Goal: Check status: Check status

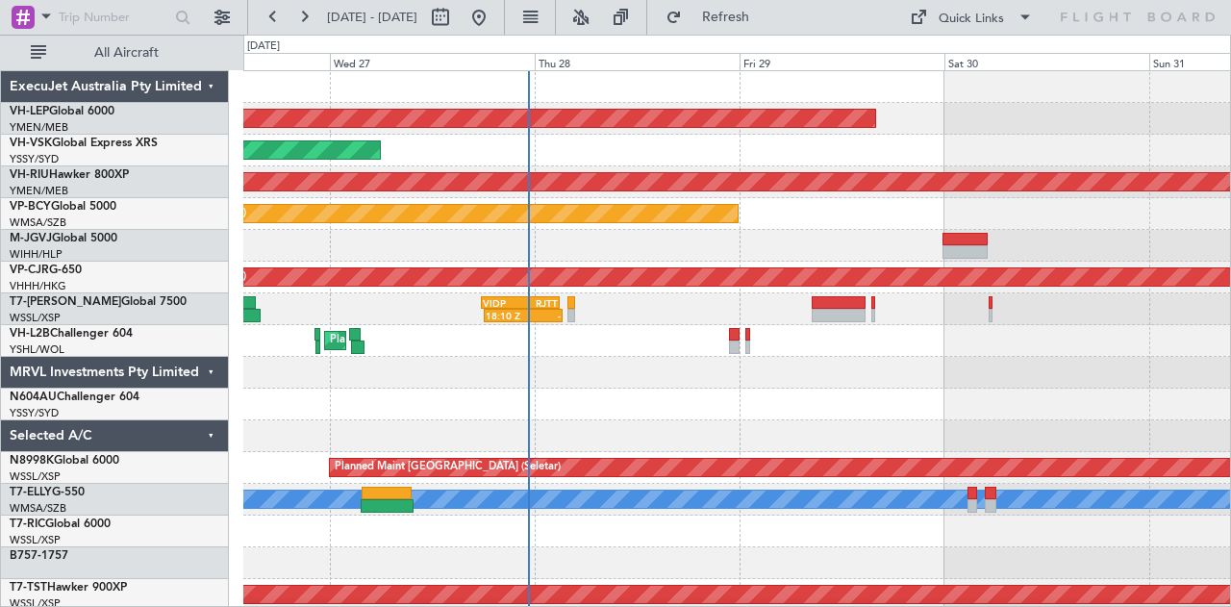
click at [458, 395] on div "Unplanned Maint Wichita (Wichita Mid-continent) Unplanned Maint Sydney ([PERSON…" at bounding box center [737, 594] width 988 height 1047
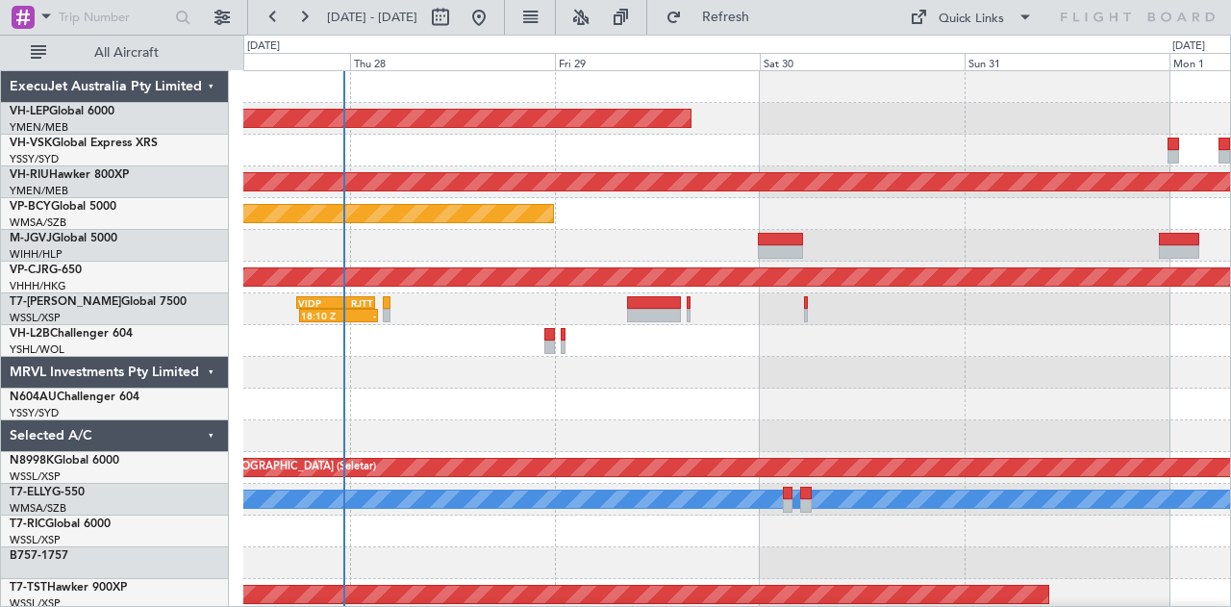
click at [485, 397] on div "Unplanned Maint Wichita (Wichita Mid-continent) Unplanned Maint Sydney ([PERSON…" at bounding box center [737, 594] width 988 height 1047
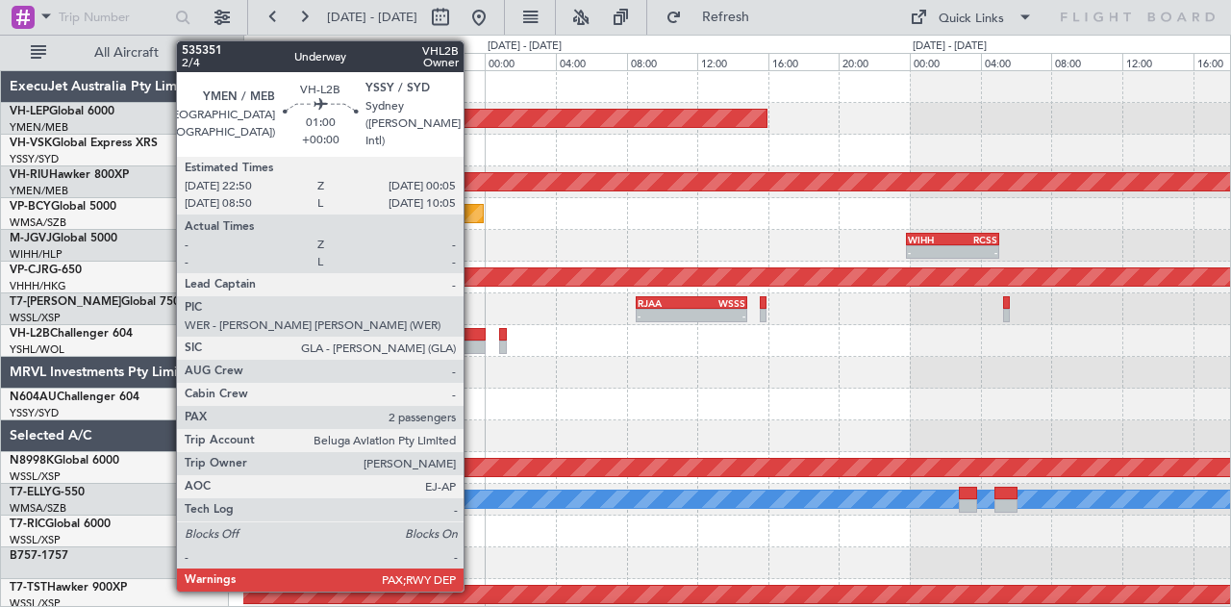
click at [473, 339] on div at bounding box center [475, 334] width 23 height 13
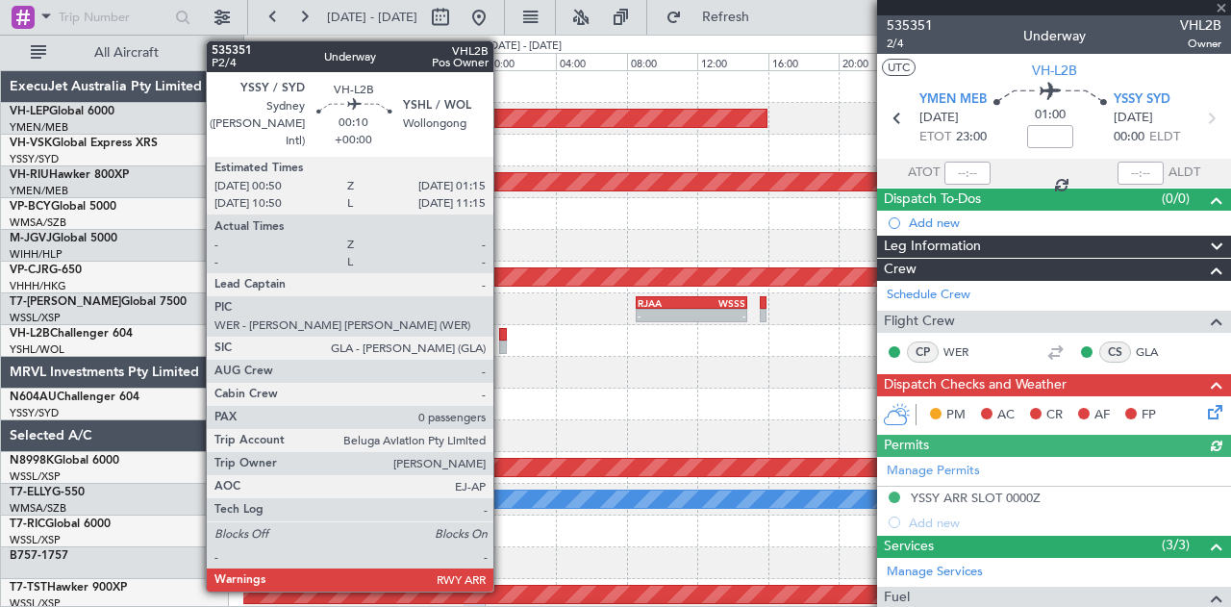
click at [503, 341] on div at bounding box center [503, 346] width 8 height 13
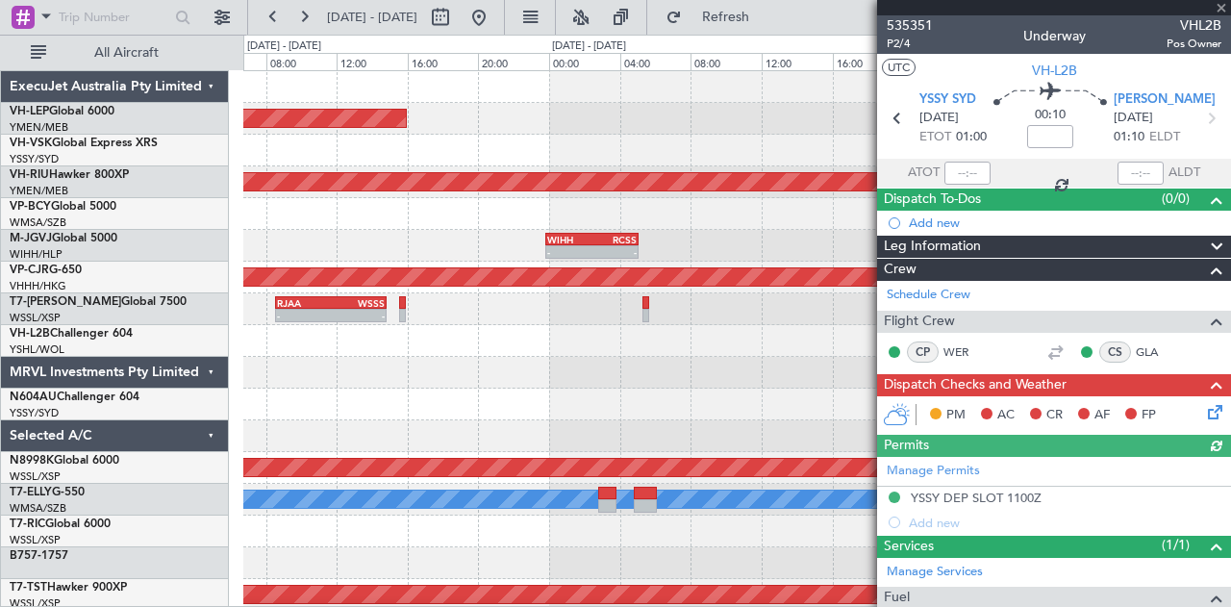
click at [315, 425] on div "Unplanned Maint Wichita (Wichita Mid-continent) Planned Maint [GEOGRAPHIC_DATA]…" at bounding box center [737, 594] width 988 height 1047
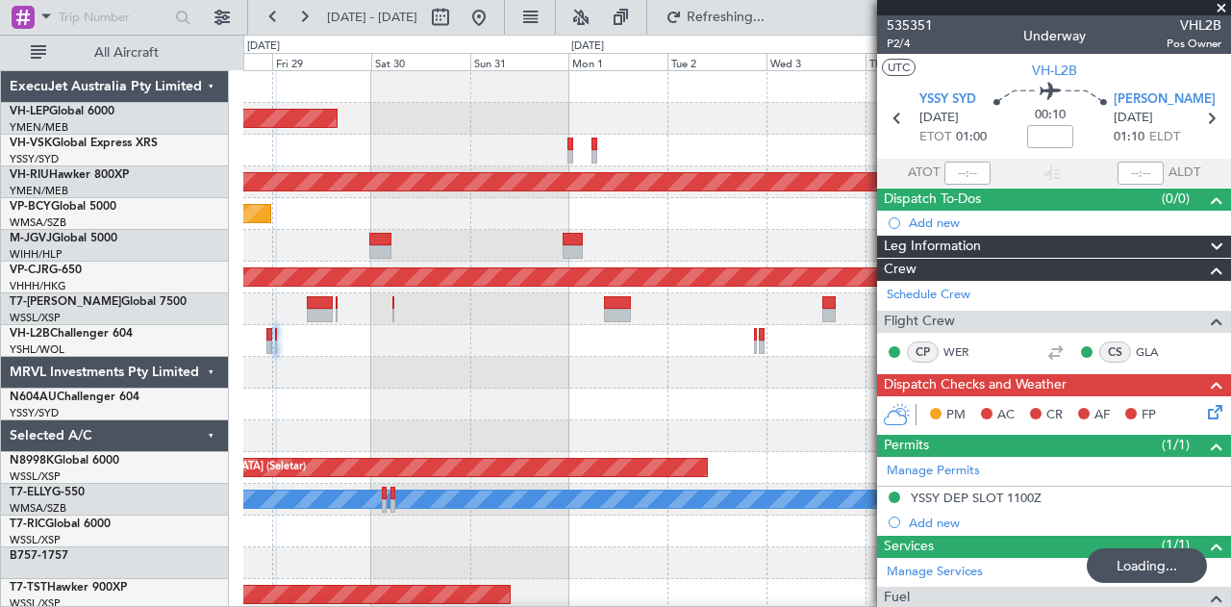
click at [459, 413] on div "Unplanned Maint Wichita (Wichita Mid-continent) Unplanned Maint Sydney ([PERSON…" at bounding box center [737, 594] width 988 height 1047
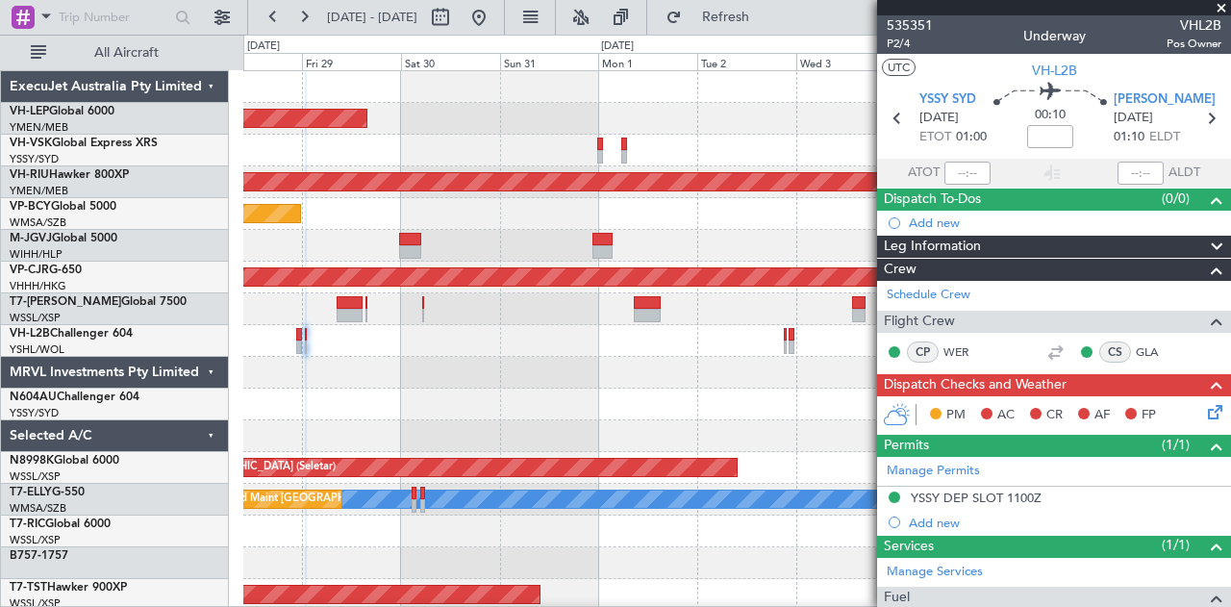
click at [505, 382] on div at bounding box center [737, 373] width 988 height 32
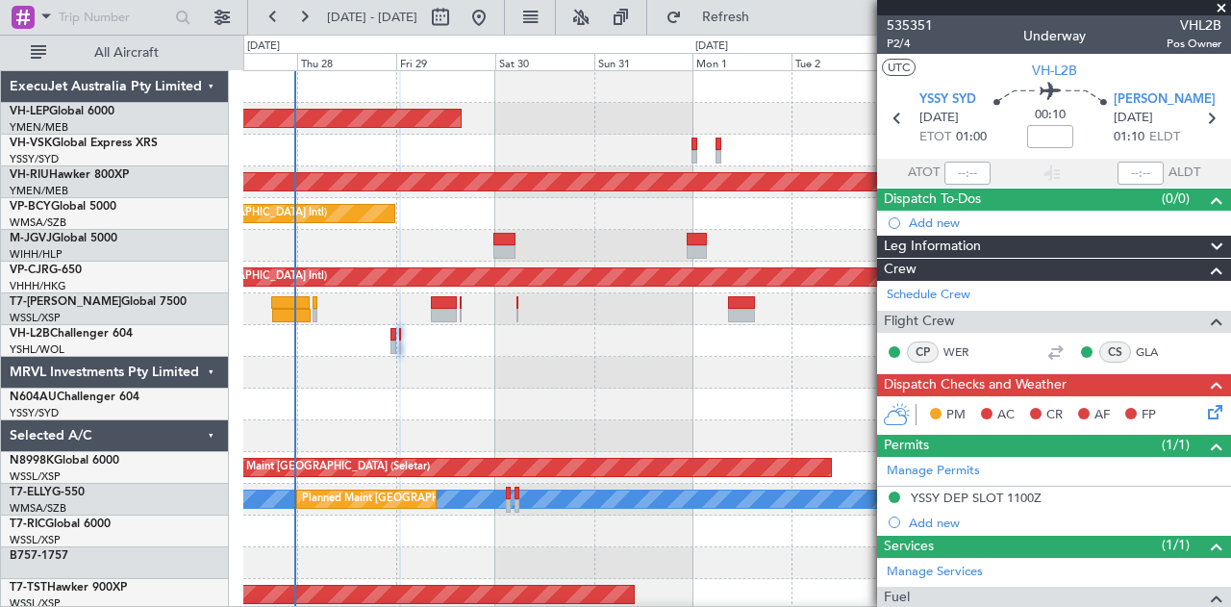
click at [534, 419] on div "Unplanned Maint Wichita (Wichita Mid-continent) Unplanned Maint Sydney ([PERSON…" at bounding box center [737, 594] width 988 height 1047
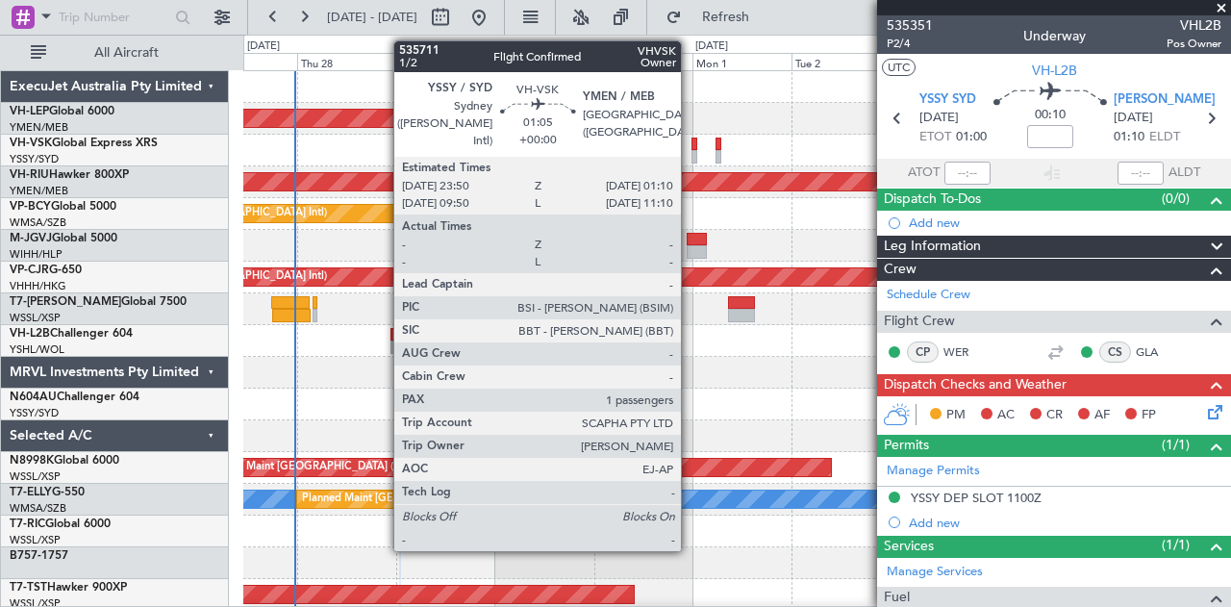
click at [692, 155] on div at bounding box center [695, 156] width 6 height 13
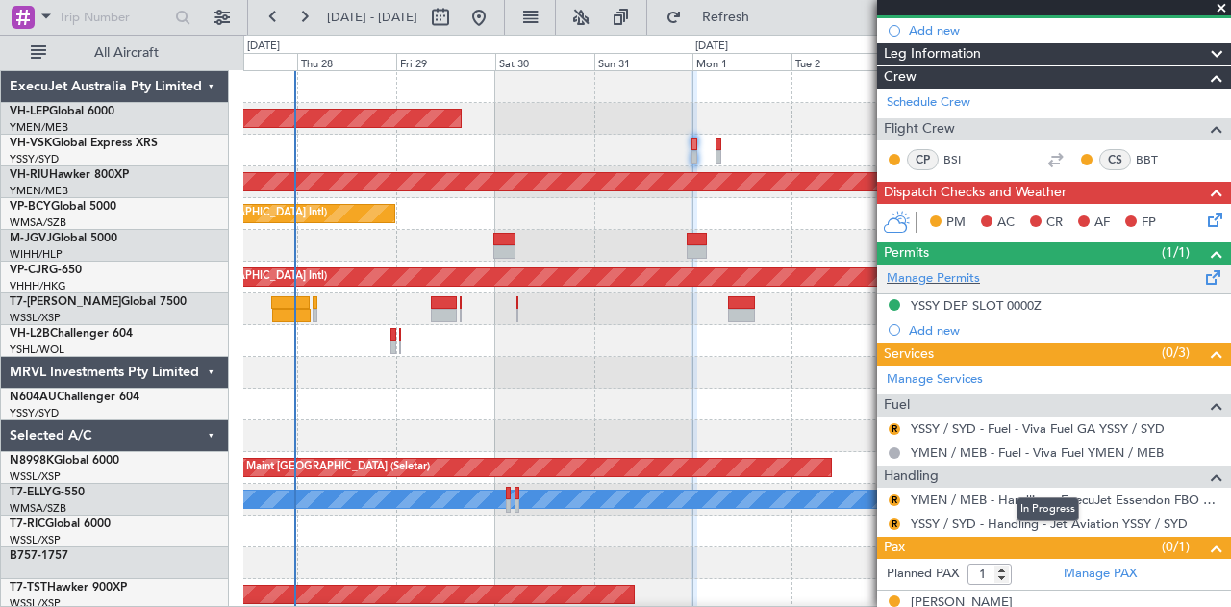
scroll to position [214, 0]
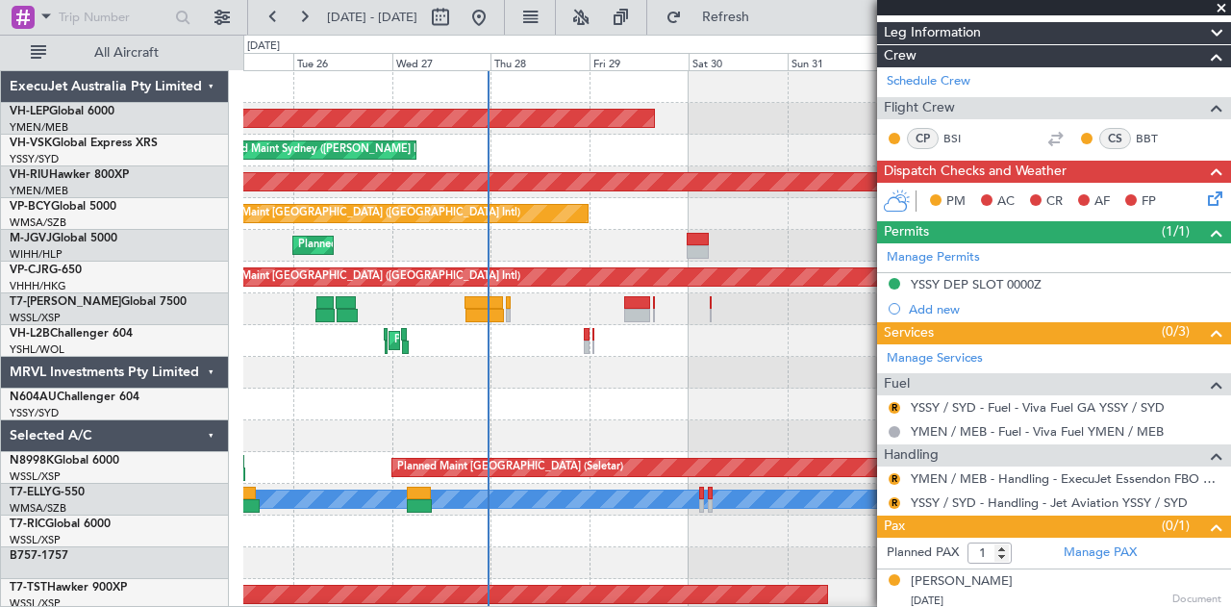
click at [577, 440] on div "Unplanned Maint Wichita (Wichita Mid-continent) Unplanned Maint Sydney ([PERSON…" at bounding box center [737, 594] width 988 height 1047
click at [1218, 5] on span at bounding box center [1221, 8] width 19 height 17
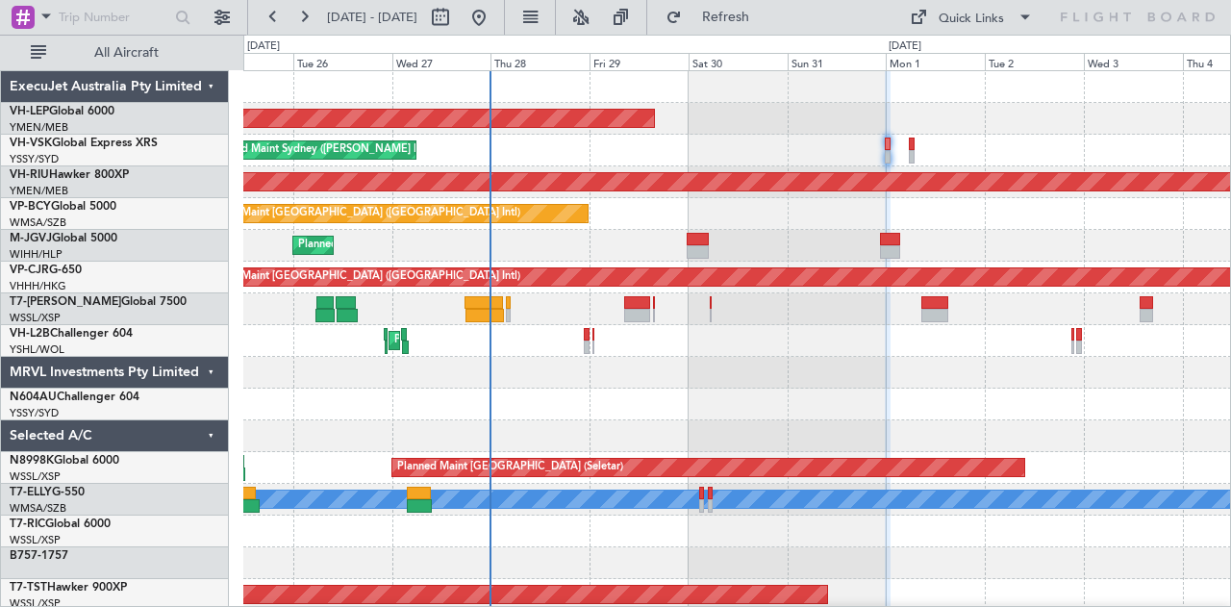
type input "0"
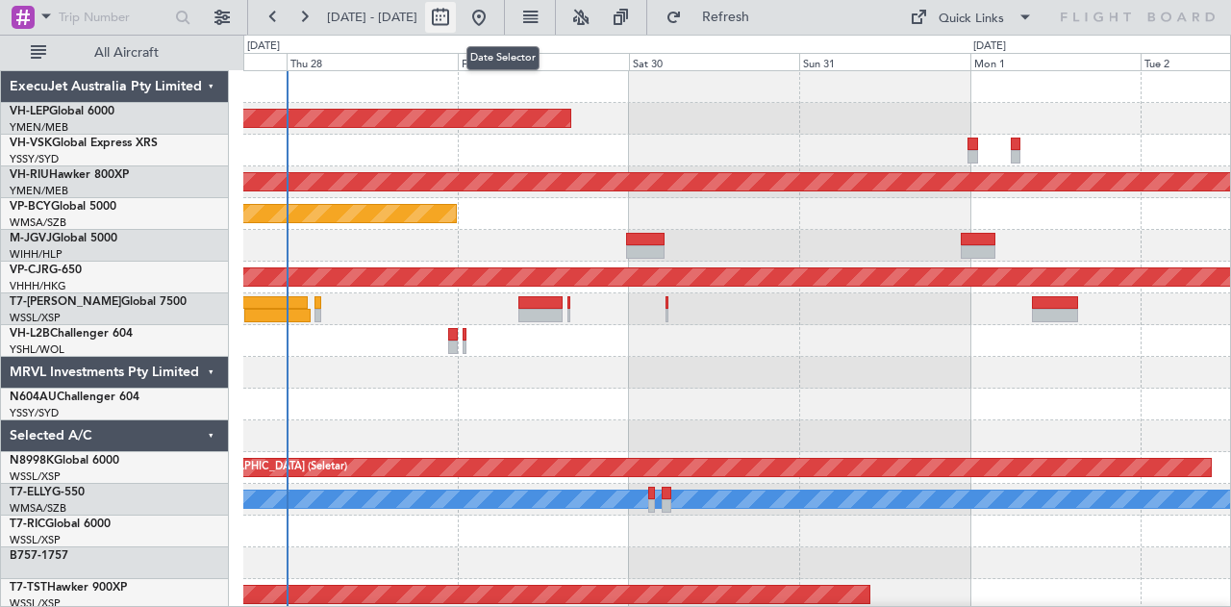
click at [456, 20] on button at bounding box center [440, 17] width 31 height 31
select select "8"
select select "2025"
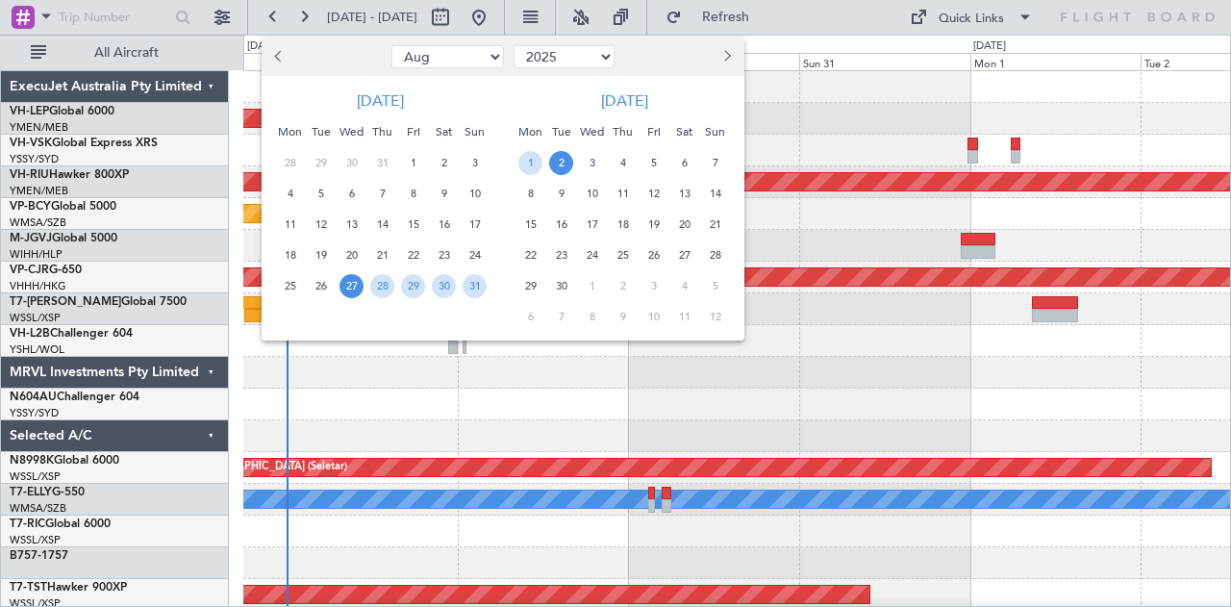
click at [721, 56] on span "Next month" at bounding box center [725, 56] width 12 height 12
click at [592, 286] on span "29" at bounding box center [592, 286] width 24 height 24
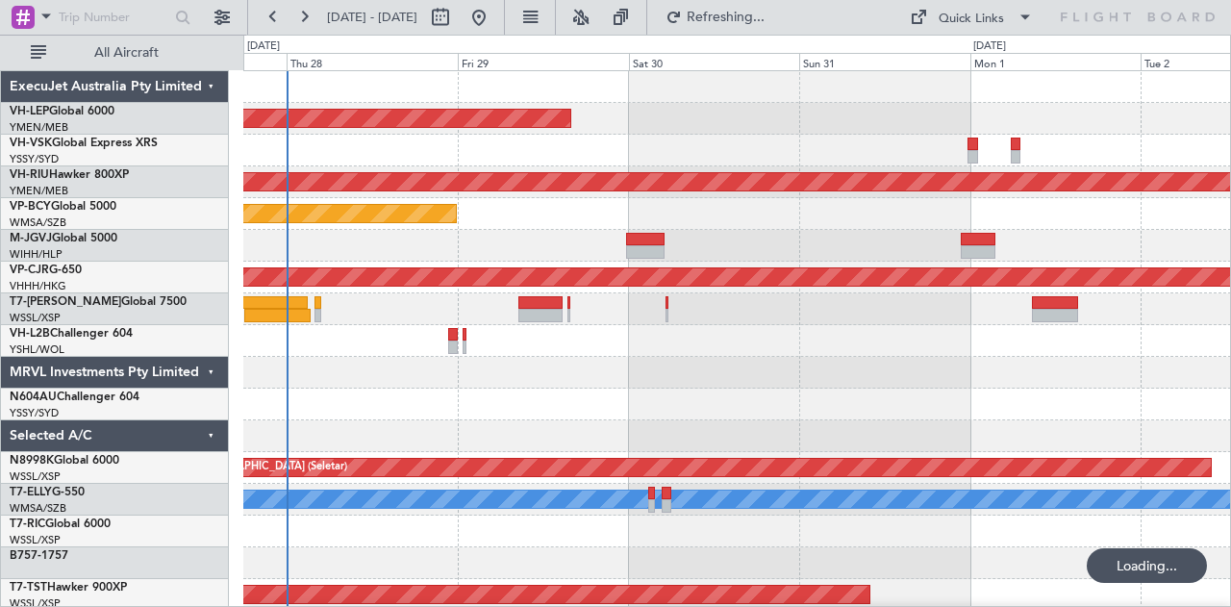
select select "10"
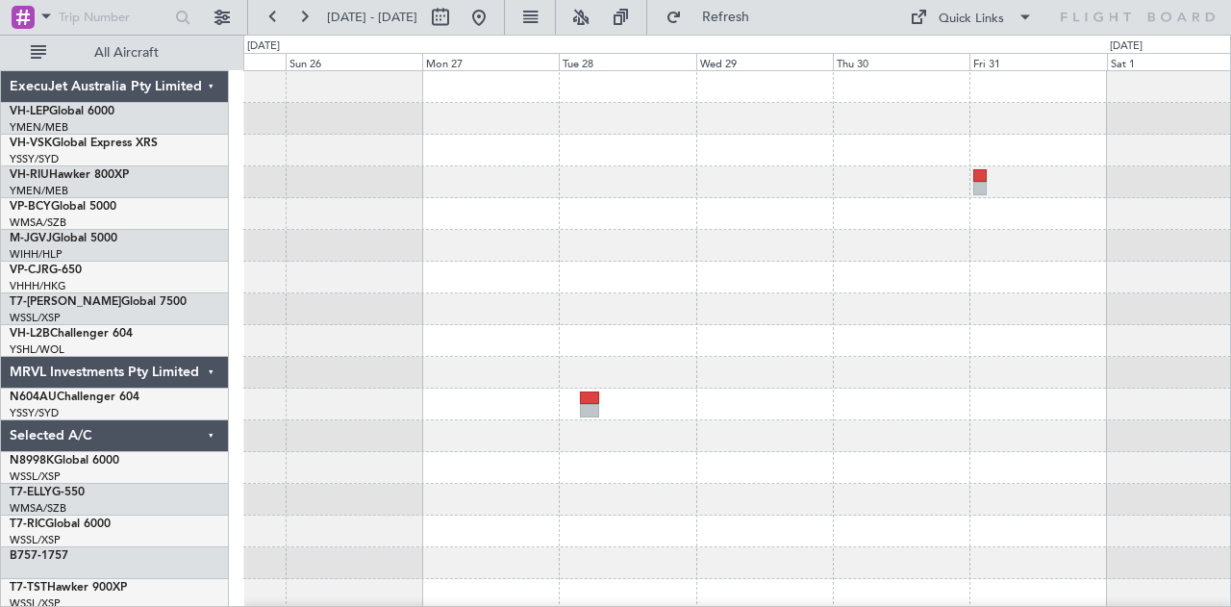
click at [600, 196] on div at bounding box center [737, 182] width 988 height 32
click at [564, 210] on div at bounding box center [737, 214] width 988 height 32
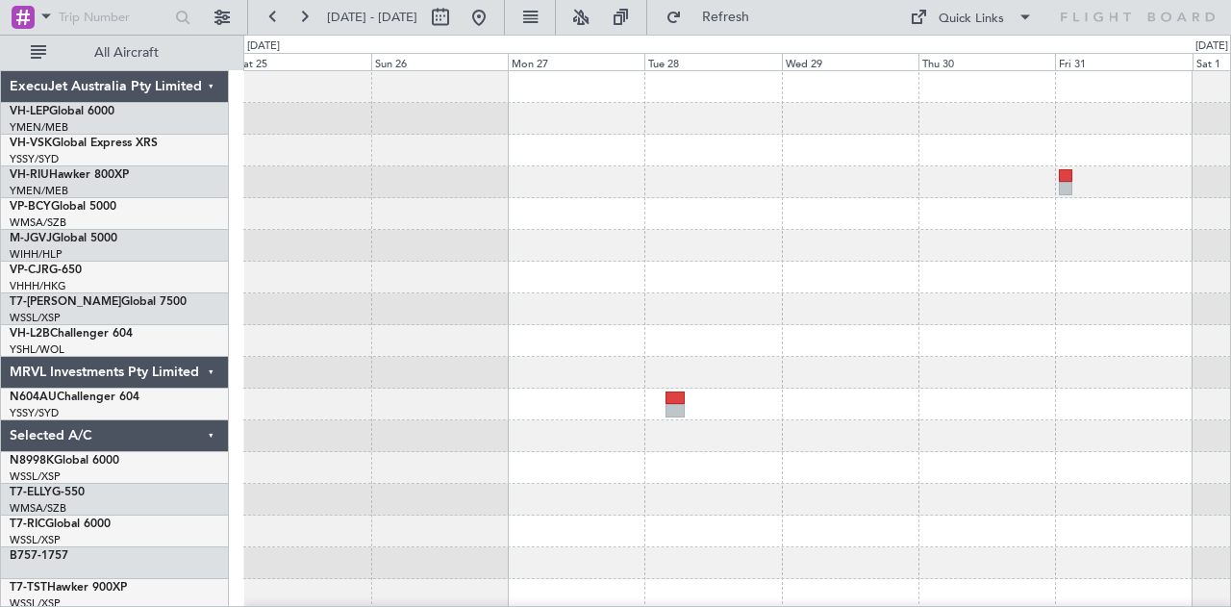
click at [387, 273] on div at bounding box center [737, 278] width 988 height 32
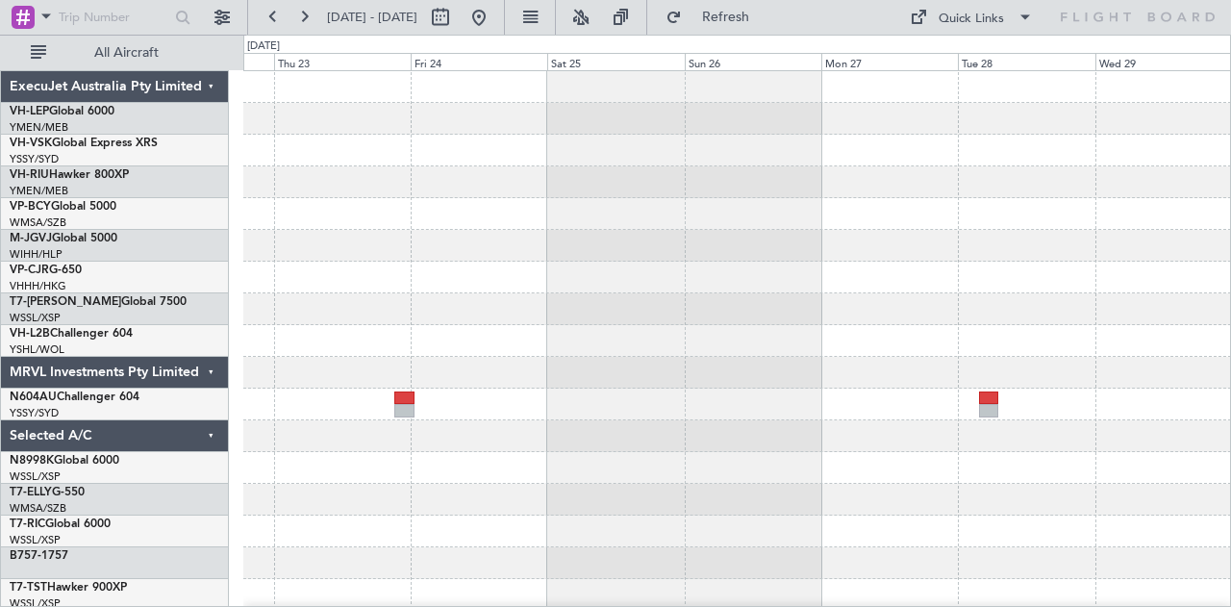
click at [920, 374] on div at bounding box center [737, 594] width 988 height 1047
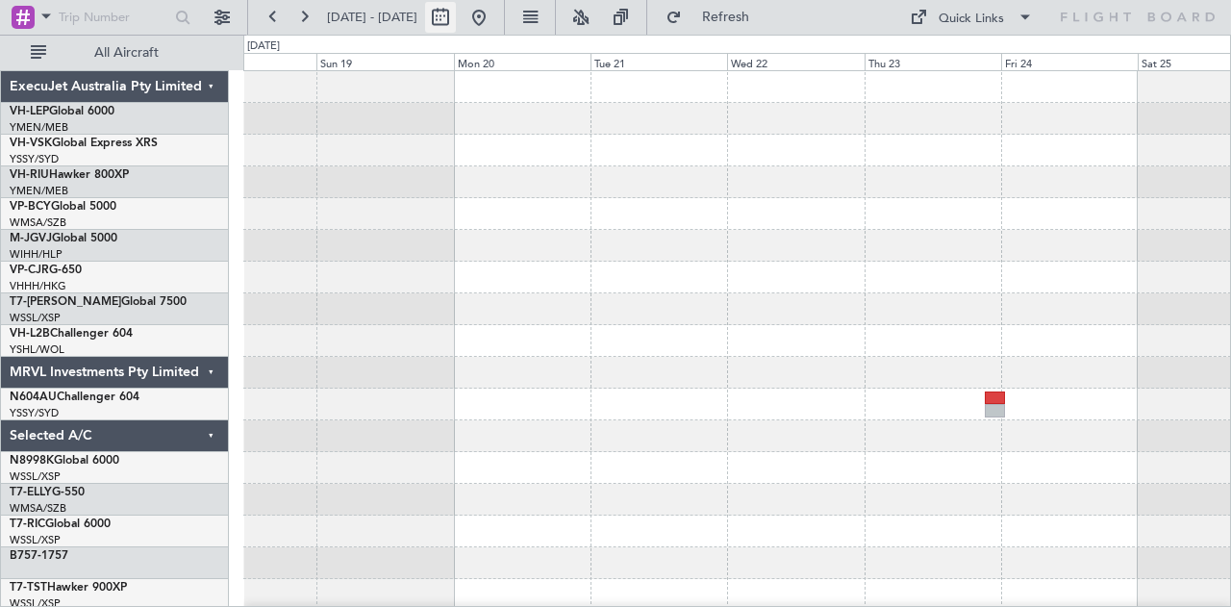
click at [456, 16] on button at bounding box center [440, 17] width 31 height 31
select select "10"
select select "2025"
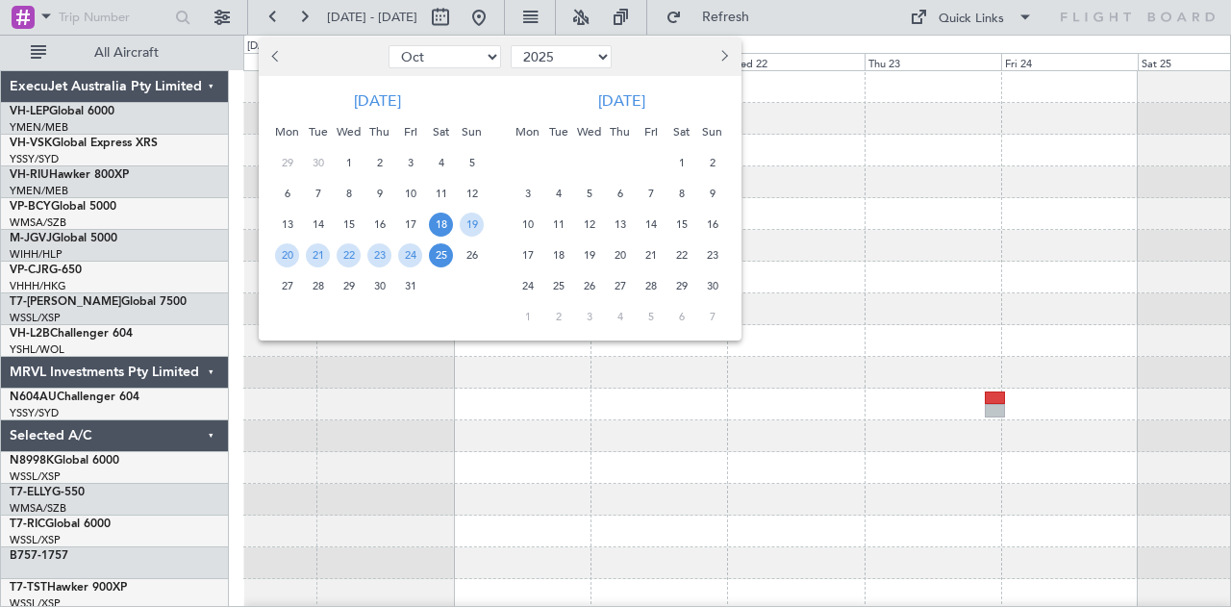
click at [542, 15] on div at bounding box center [615, 303] width 1231 height 607
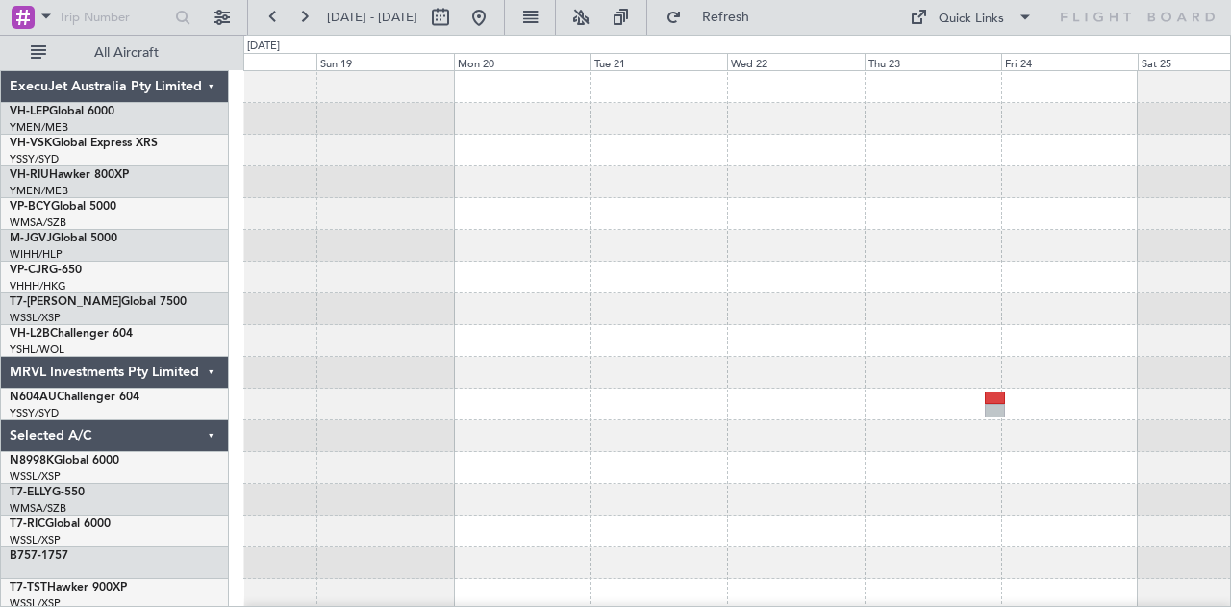
click at [883, 391] on div at bounding box center [737, 594] width 988 height 1047
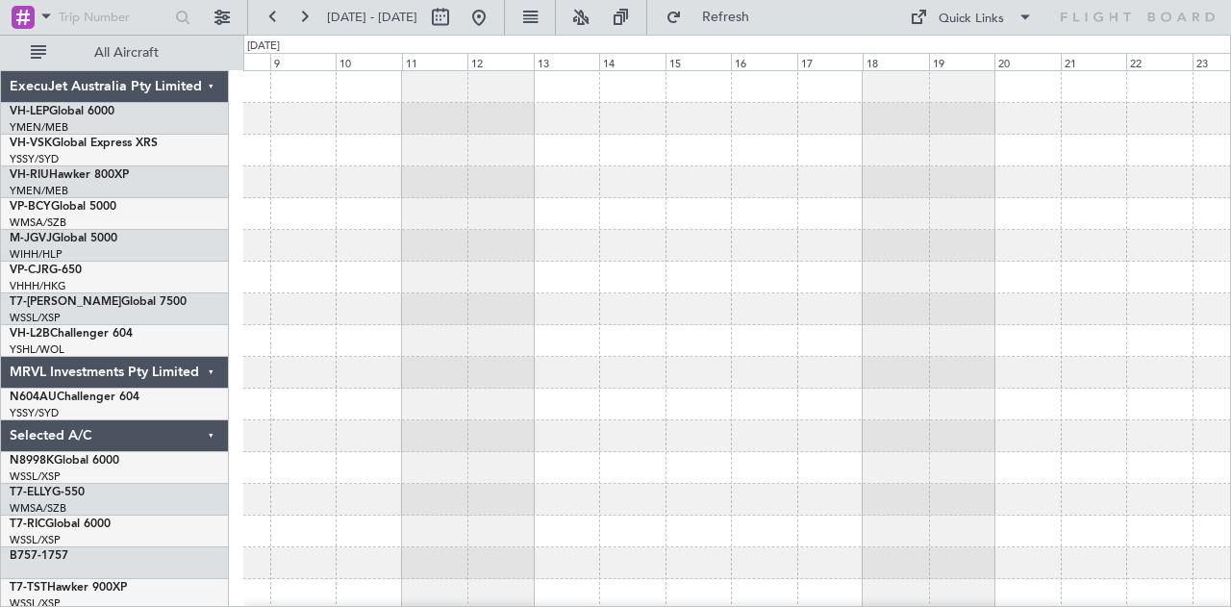
click at [825, 322] on div at bounding box center [737, 594] width 988 height 1047
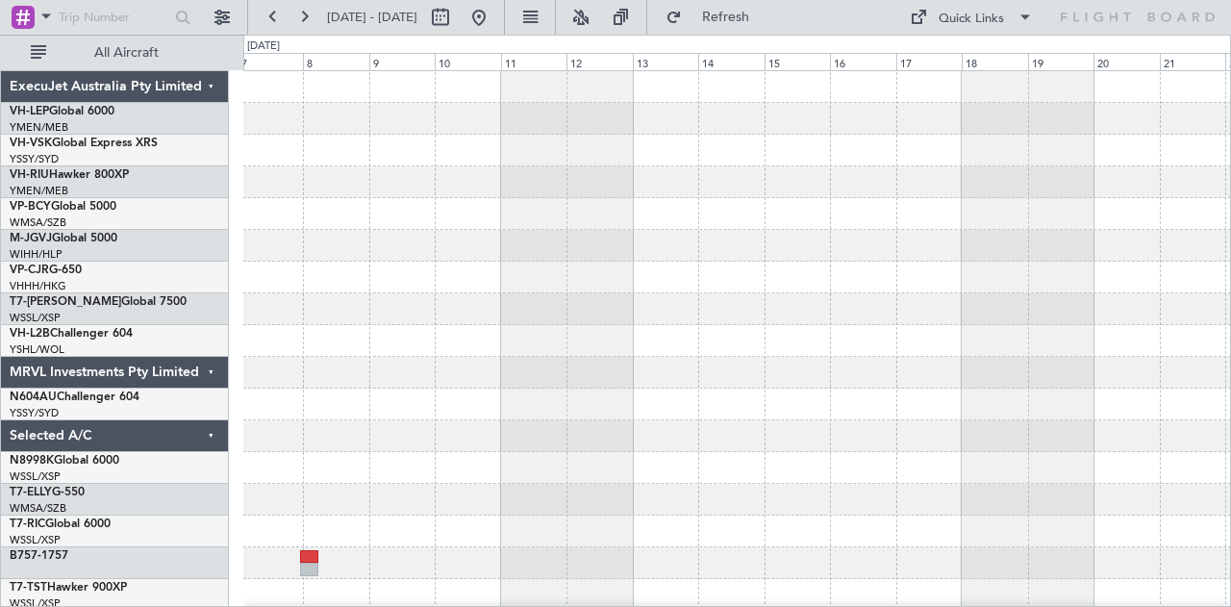
click at [955, 349] on div at bounding box center [737, 594] width 988 height 1047
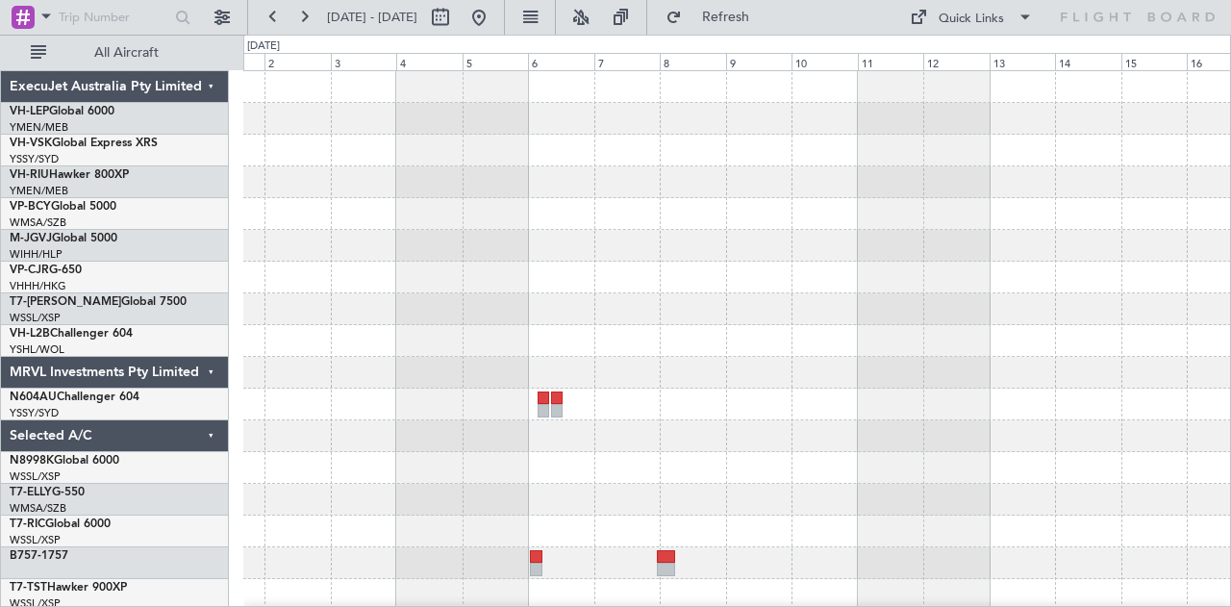
click at [971, 372] on div "MEL" at bounding box center [737, 594] width 988 height 1047
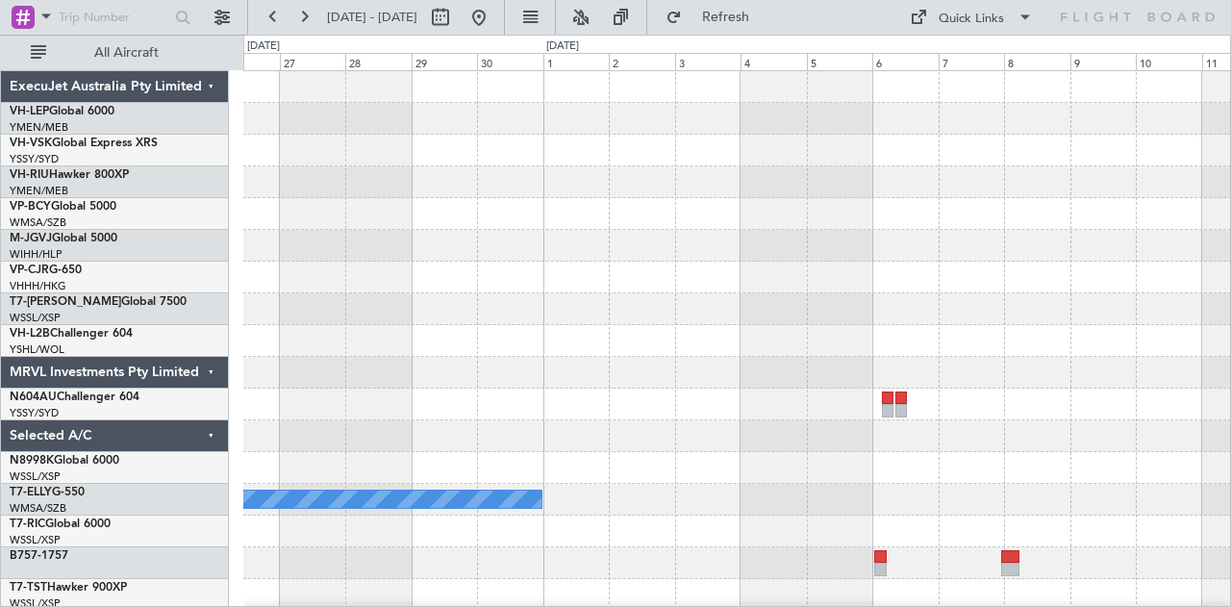
click at [848, 350] on div "MEL" at bounding box center [737, 594] width 988 height 1047
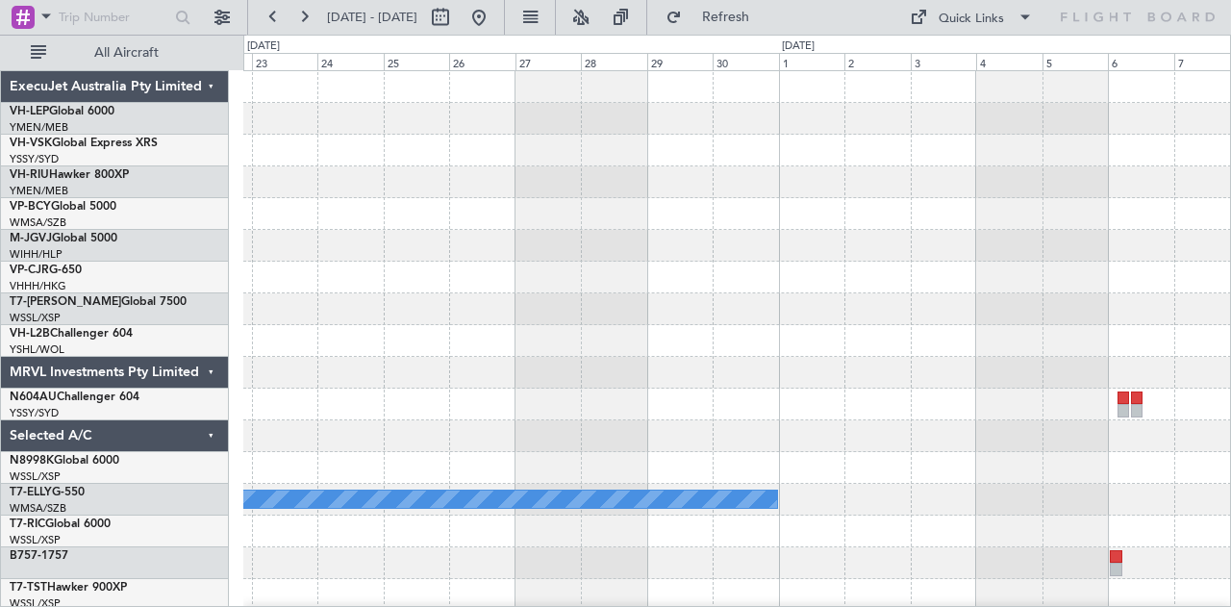
click at [875, 318] on div at bounding box center [737, 309] width 988 height 32
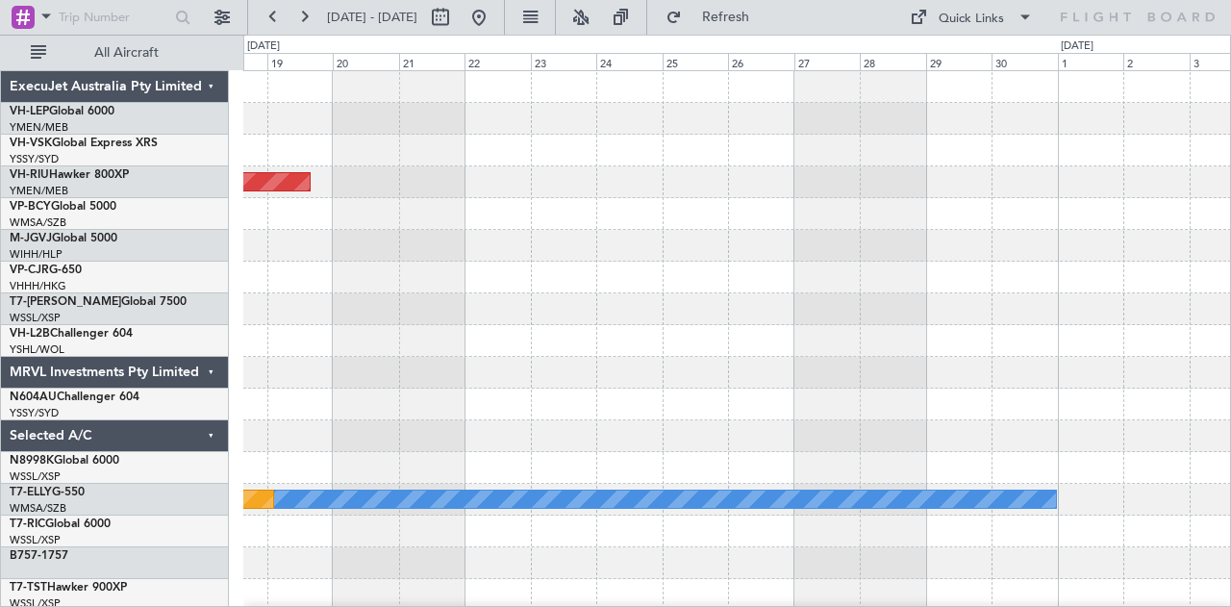
click at [960, 337] on div "Planned Maint [GEOGRAPHIC_DATA] ([GEOGRAPHIC_DATA]) [PERSON_NAME] Planned Maint…" at bounding box center [737, 594] width 988 height 1047
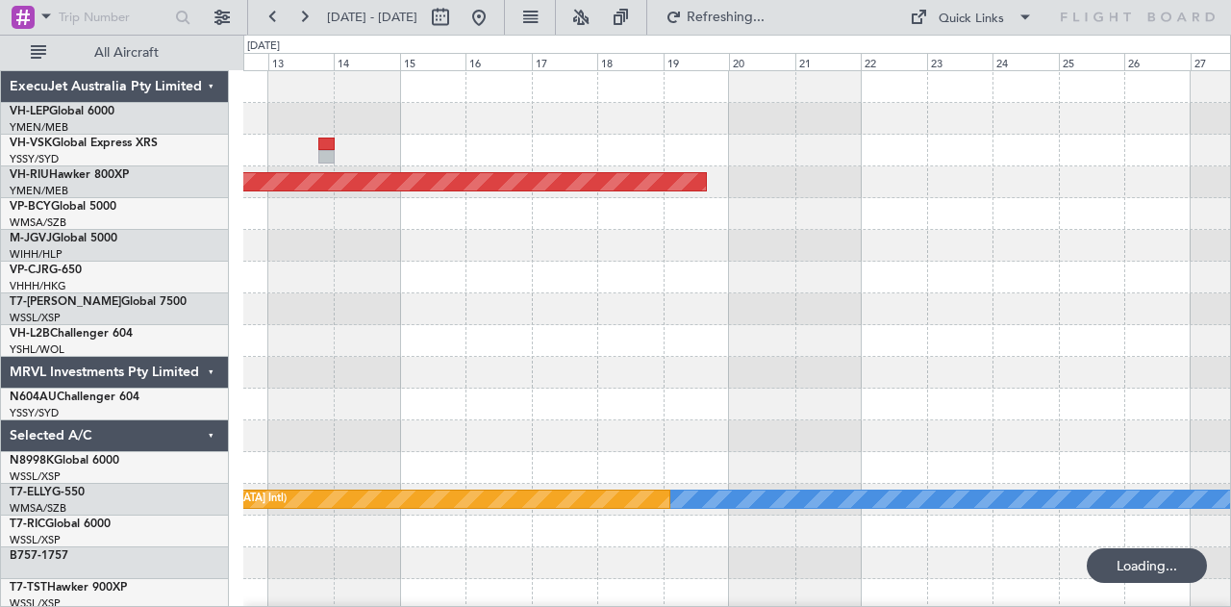
click at [1046, 347] on div "Planned Maint [GEOGRAPHIC_DATA] ([GEOGRAPHIC_DATA]) [PERSON_NAME] Planned Maint…" at bounding box center [737, 594] width 988 height 1047
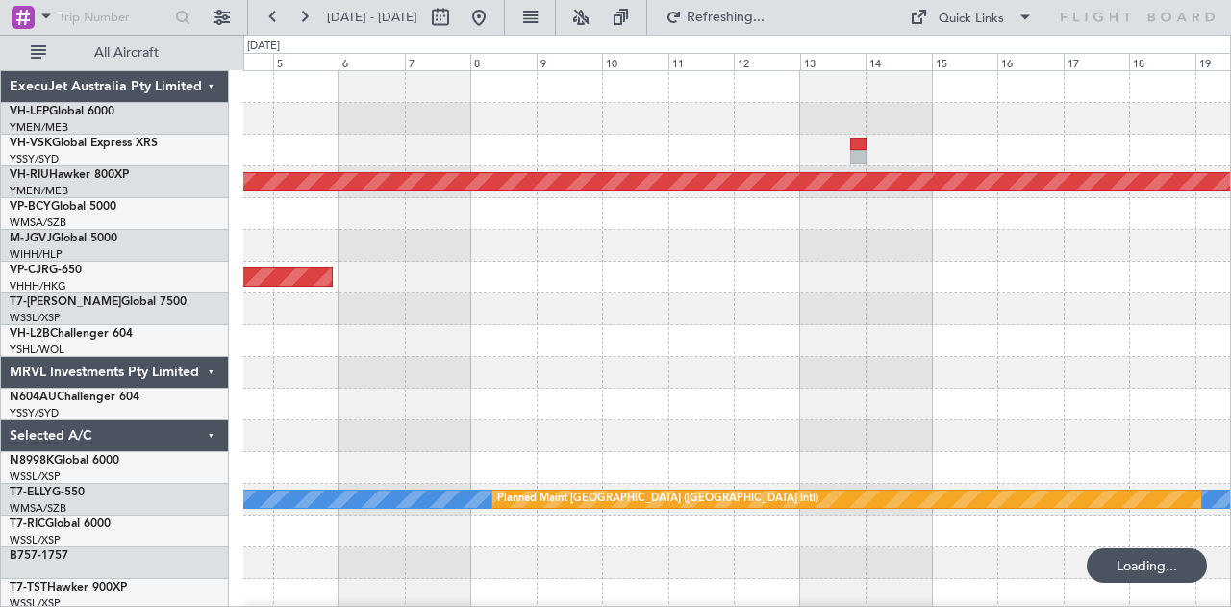
click at [937, 342] on div "Planned Maint [GEOGRAPHIC_DATA] ([GEOGRAPHIC_DATA]) Planned Maint [GEOGRAPHIC_D…" at bounding box center [737, 594] width 988 height 1047
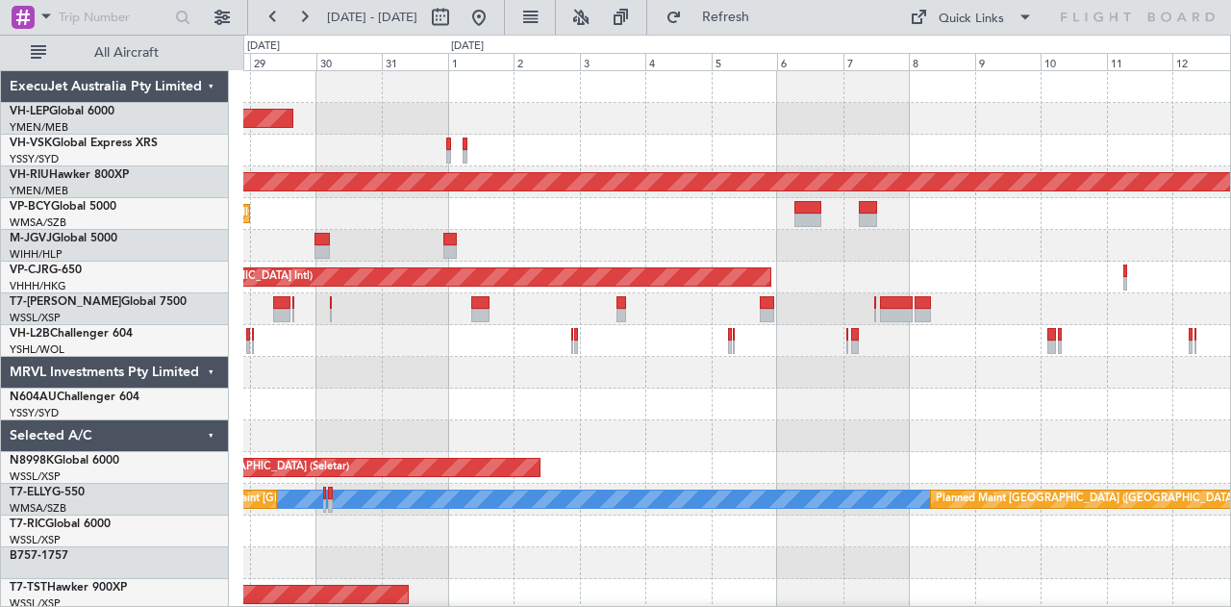
click at [741, 364] on div at bounding box center [737, 373] width 988 height 32
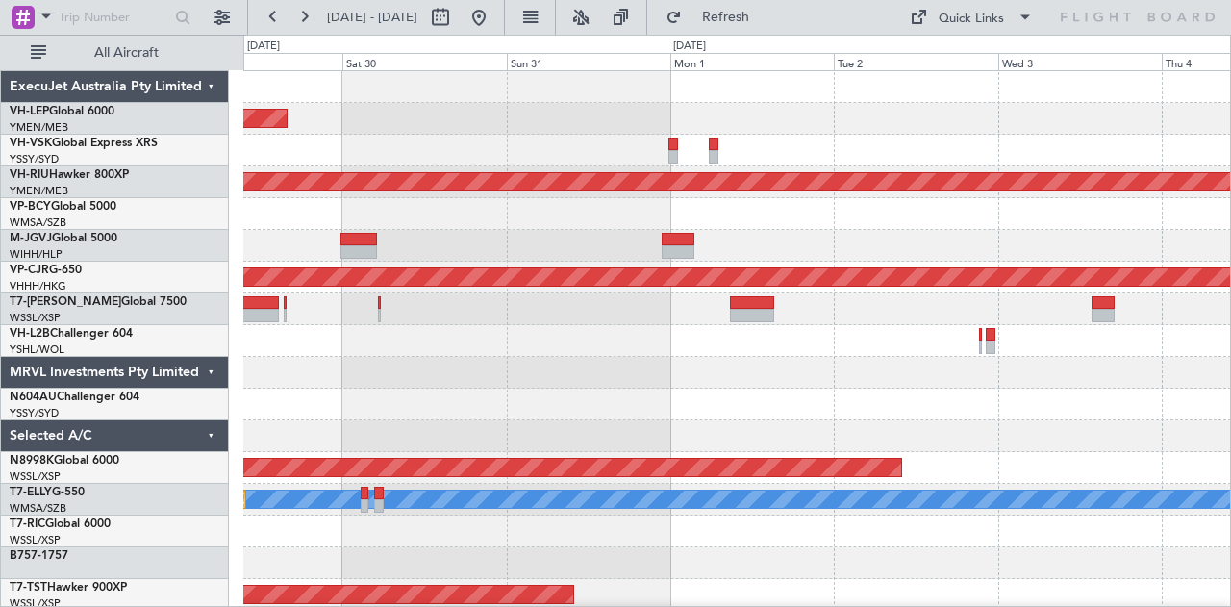
click at [395, 323] on div at bounding box center [737, 309] width 988 height 32
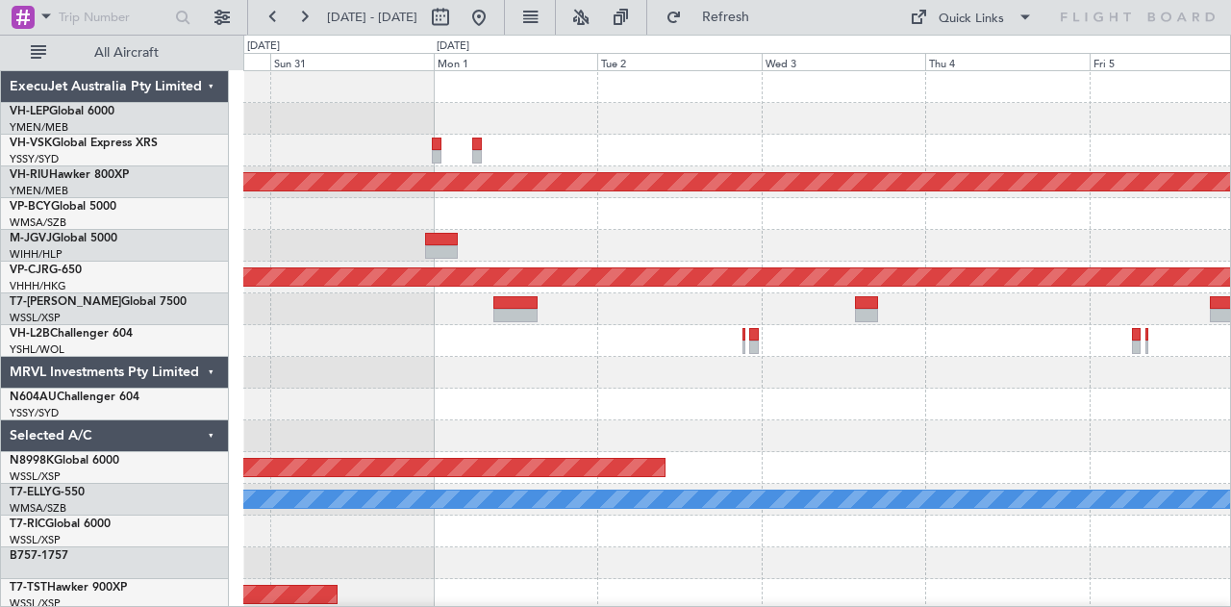
click at [364, 232] on div "Unplanned Maint Wichita (Wichita Mid-continent) Planned Maint [GEOGRAPHIC_DATA]…" at bounding box center [737, 594] width 988 height 1047
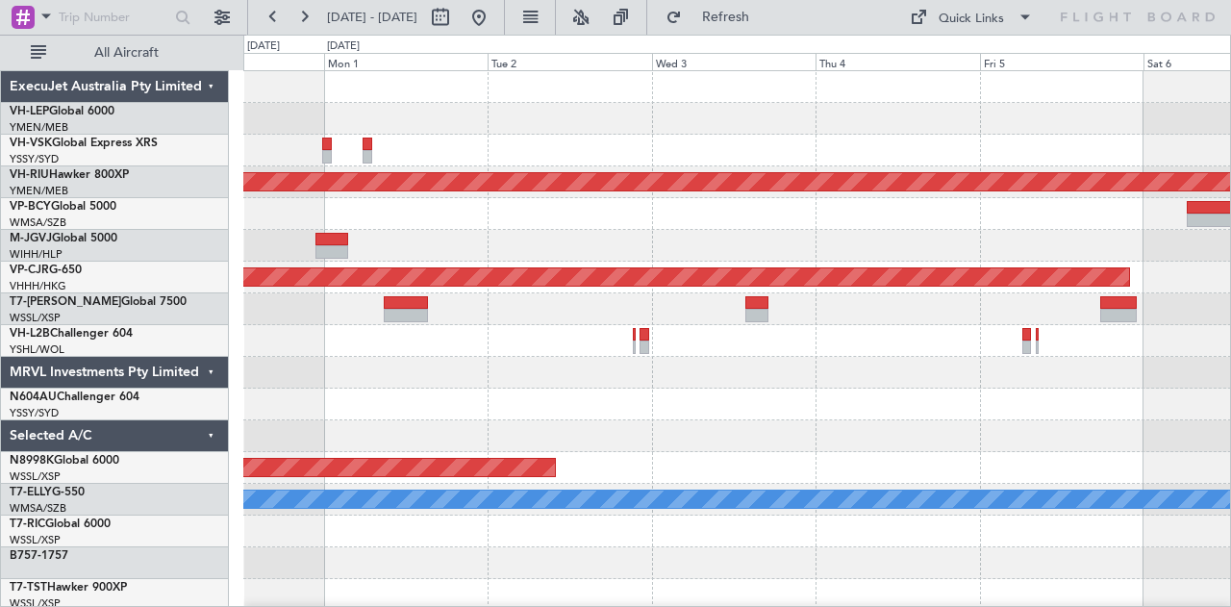
click at [572, 251] on div at bounding box center [737, 246] width 988 height 32
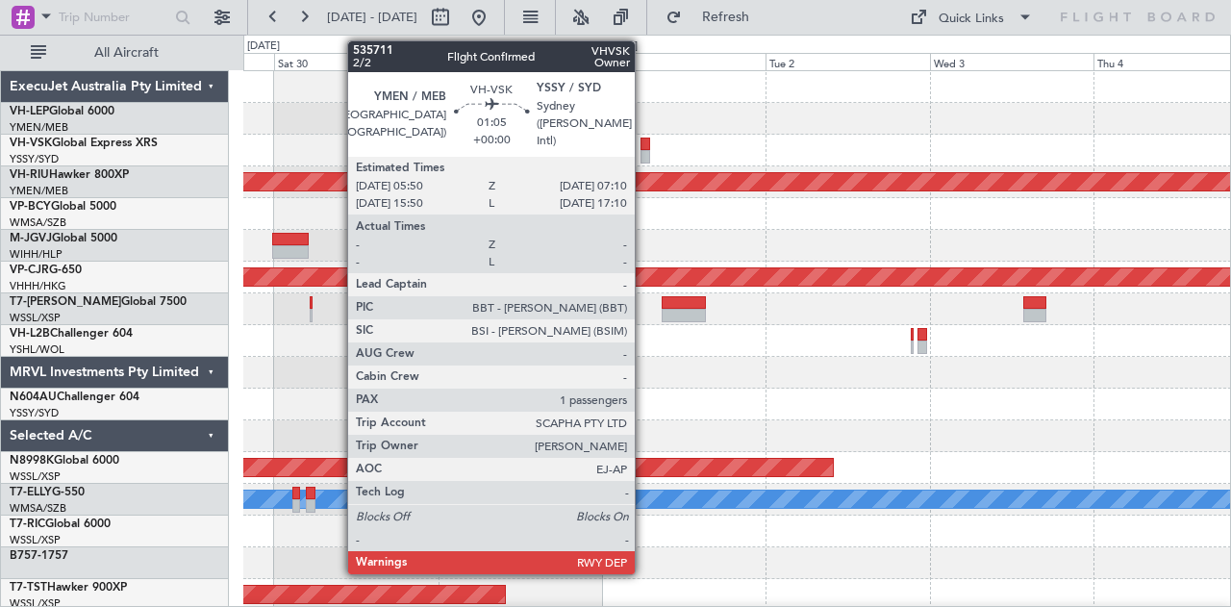
click at [644, 150] on div at bounding box center [646, 156] width 10 height 13
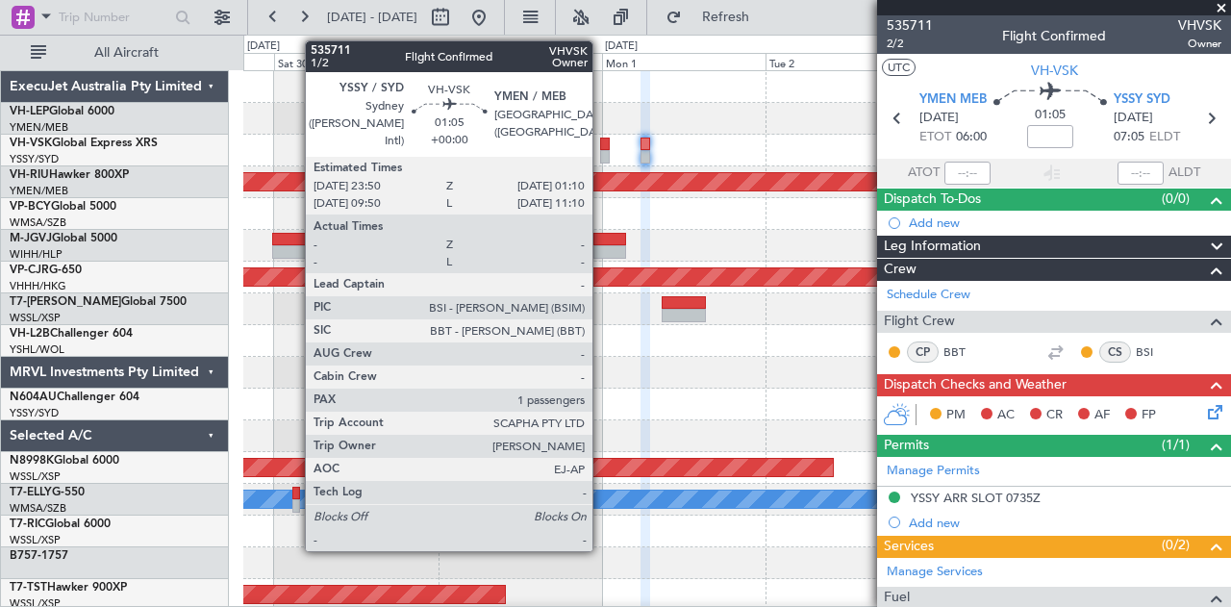
click at [602, 150] on div at bounding box center [605, 156] width 10 height 13
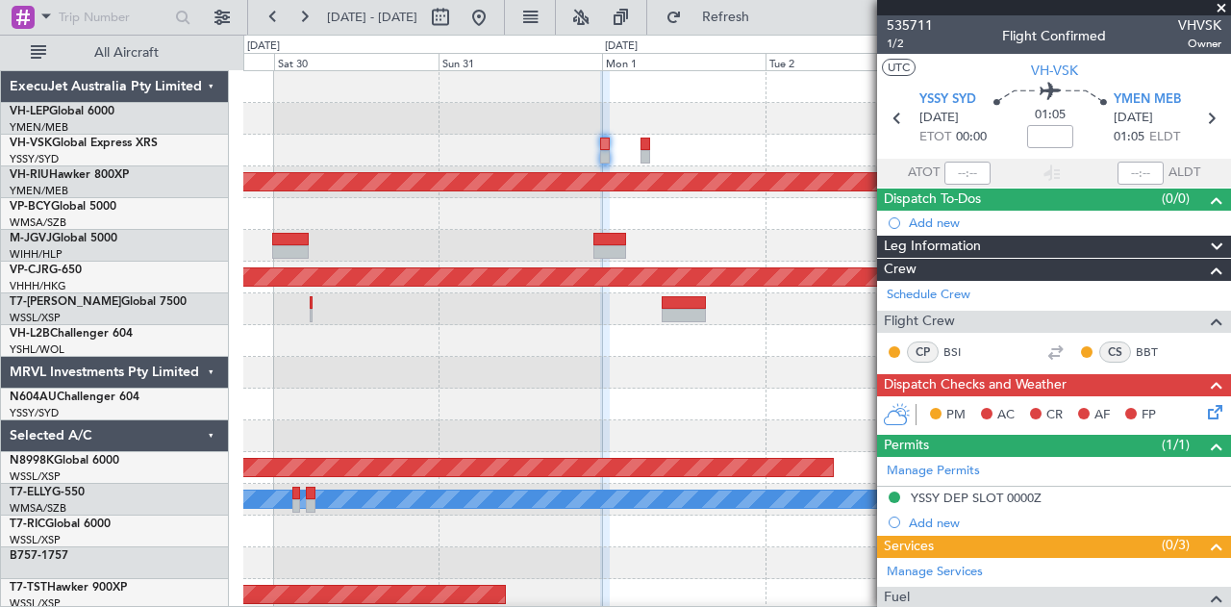
scroll to position [1, 0]
click at [593, 217] on div "Planned Maint [GEOGRAPHIC_DATA] ([GEOGRAPHIC_DATA] Intl)" at bounding box center [737, 214] width 988 height 32
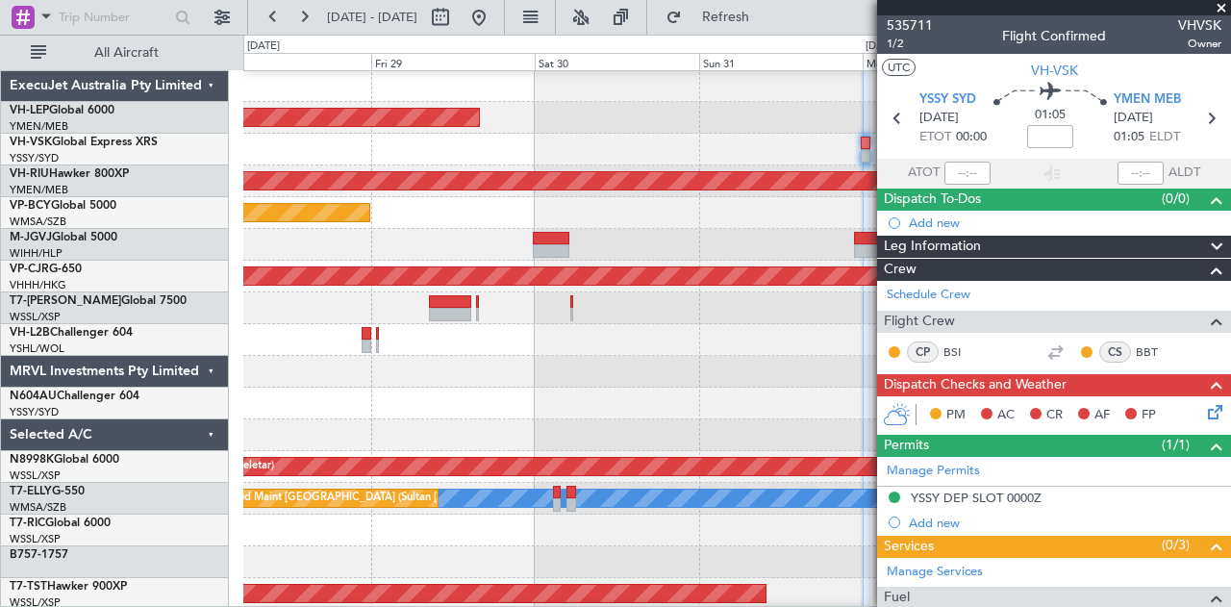
click at [689, 218] on div "Planned Maint [GEOGRAPHIC_DATA] ([GEOGRAPHIC_DATA] Intl)" at bounding box center [737, 213] width 988 height 32
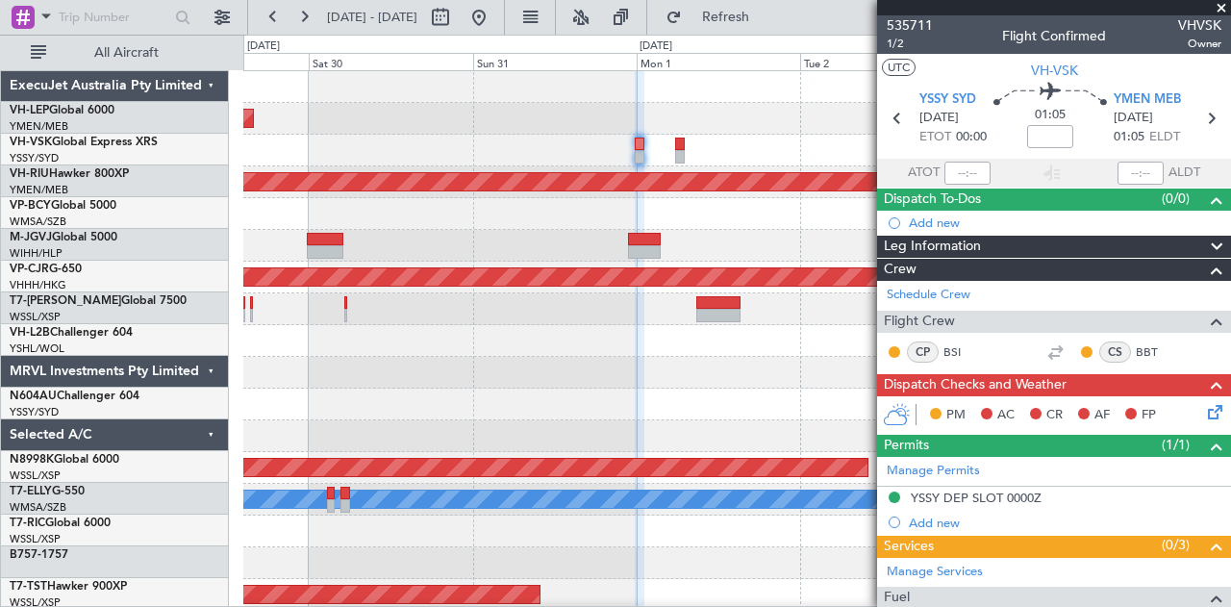
scroll to position [0, 0]
click at [405, 238] on div at bounding box center [737, 246] width 988 height 32
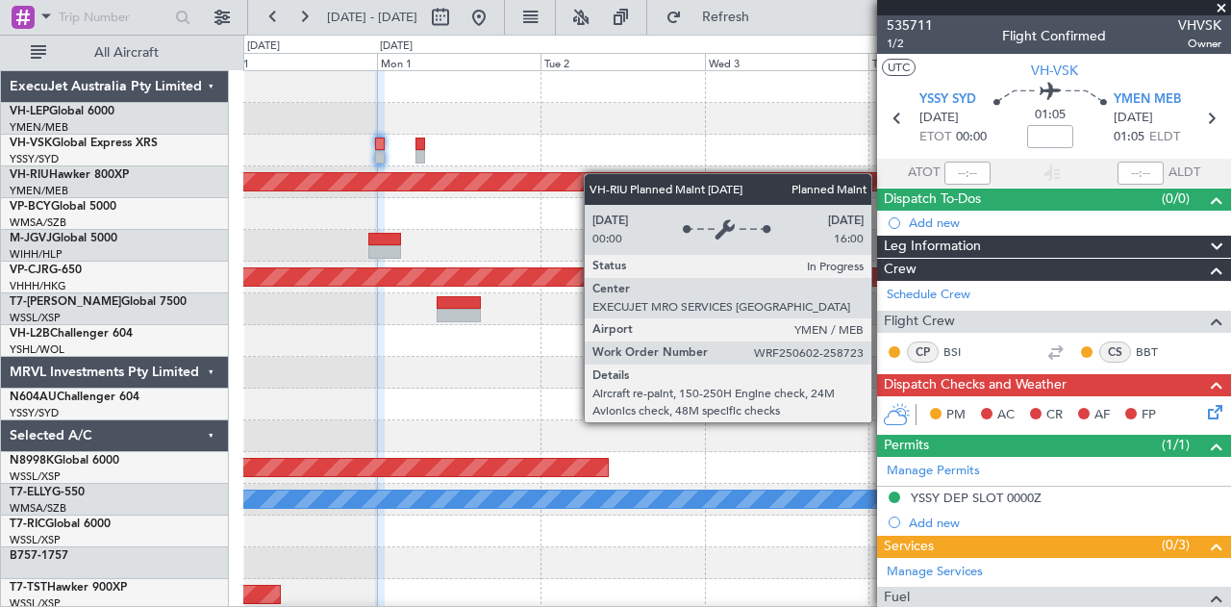
click at [572, 174] on div "Planned Maint [GEOGRAPHIC_DATA] ([GEOGRAPHIC_DATA]) Planned Maint [GEOGRAPHIC_D…" at bounding box center [737, 594] width 988 height 1047
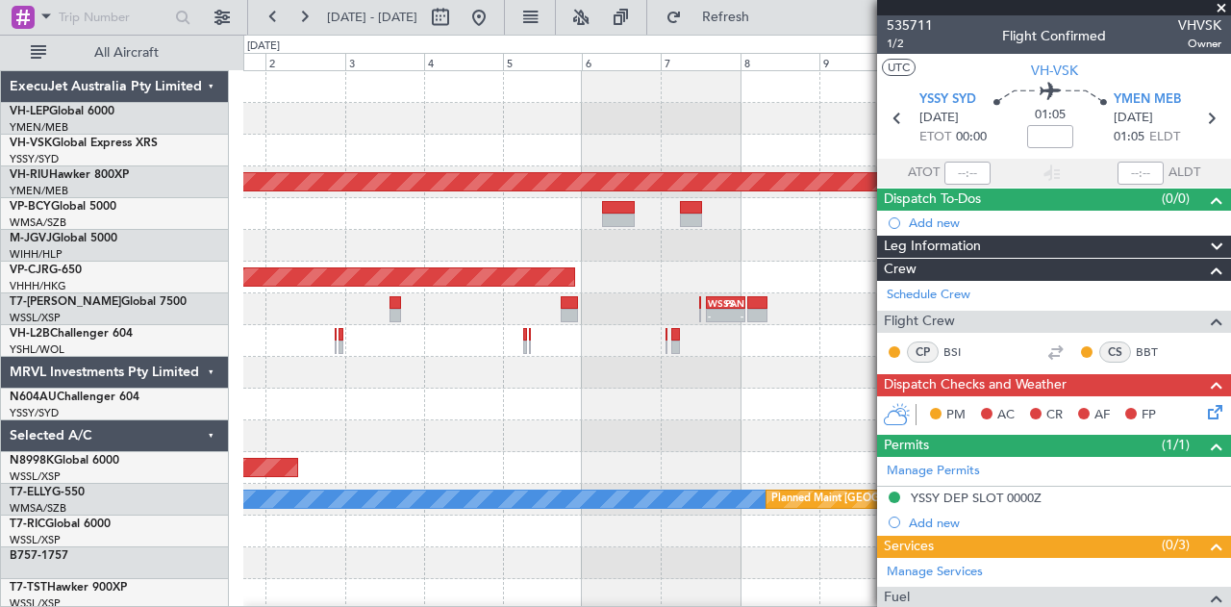
click at [435, 191] on div "Unplanned Maint Wichita (Wichita Mid-continent) Planned Maint [GEOGRAPHIC_DATA]…" at bounding box center [737, 594] width 988 height 1047
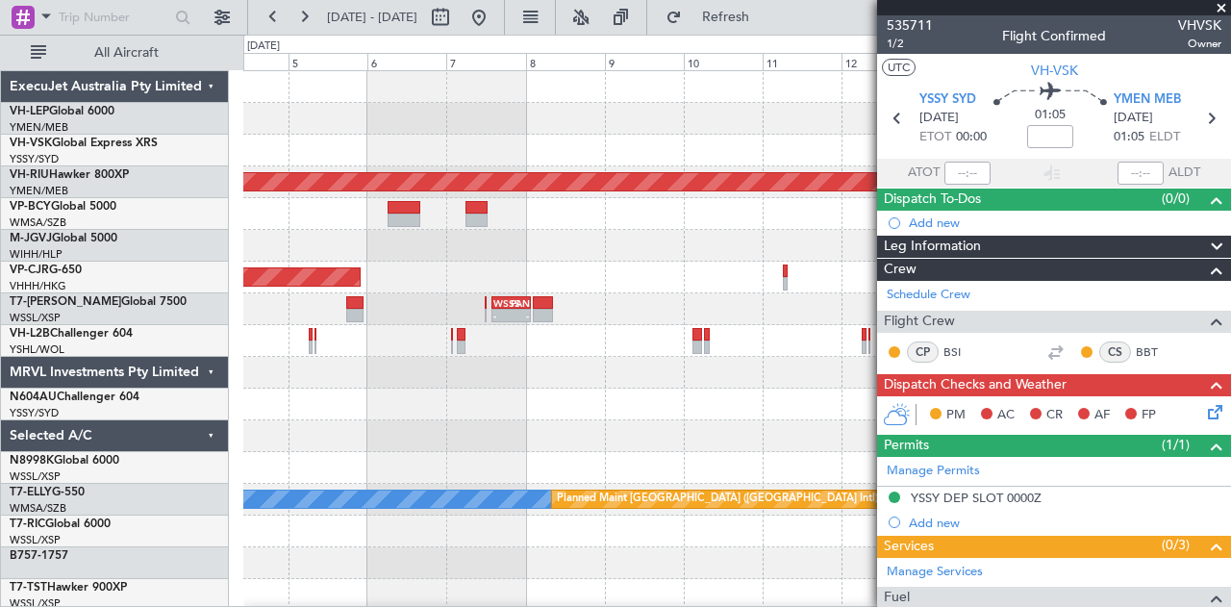
click at [517, 164] on div at bounding box center [737, 151] width 988 height 32
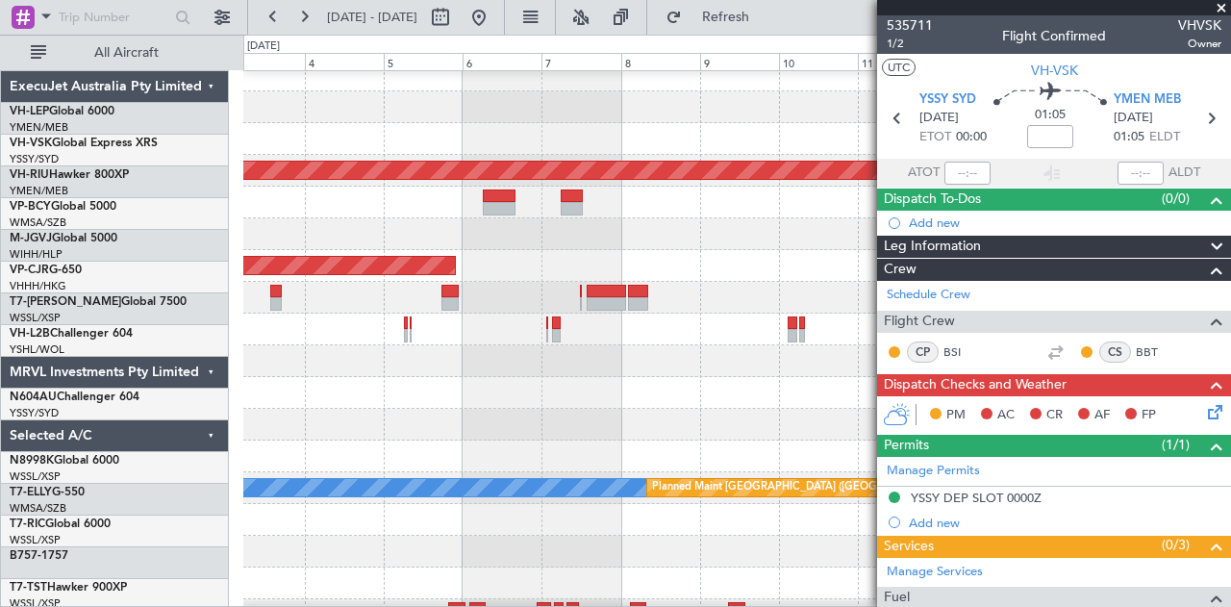
click at [649, 133] on div at bounding box center [737, 139] width 988 height 32
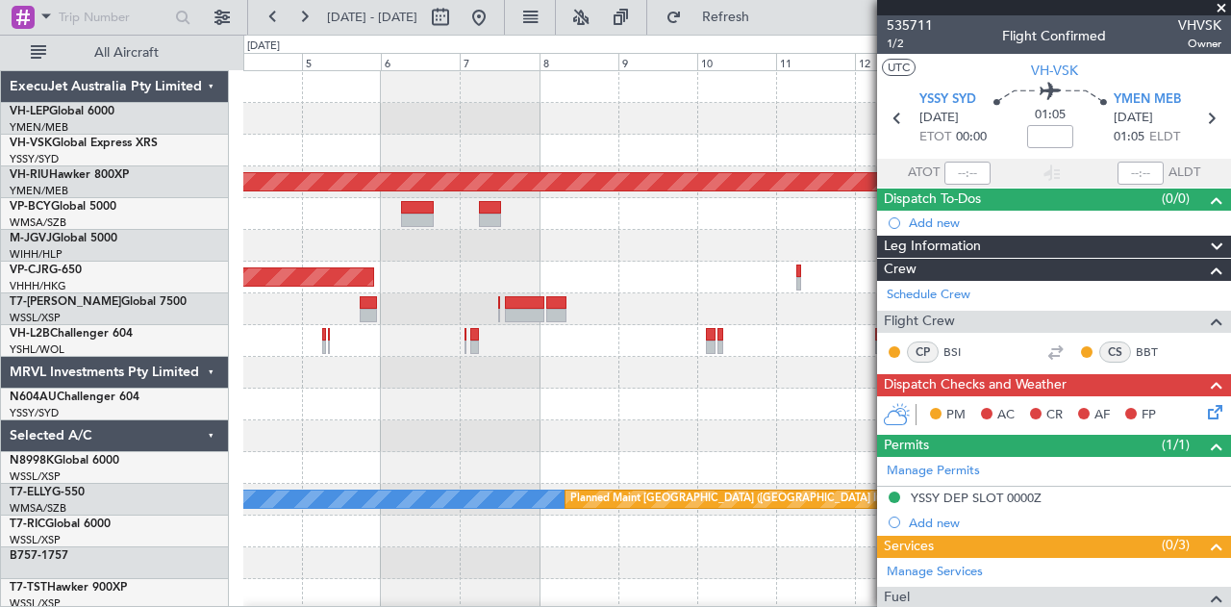
click at [181, 212] on div "Planned Maint [GEOGRAPHIC_DATA] ([GEOGRAPHIC_DATA]) Planned Maint [GEOGRAPHIC_D…" at bounding box center [615, 321] width 1231 height 572
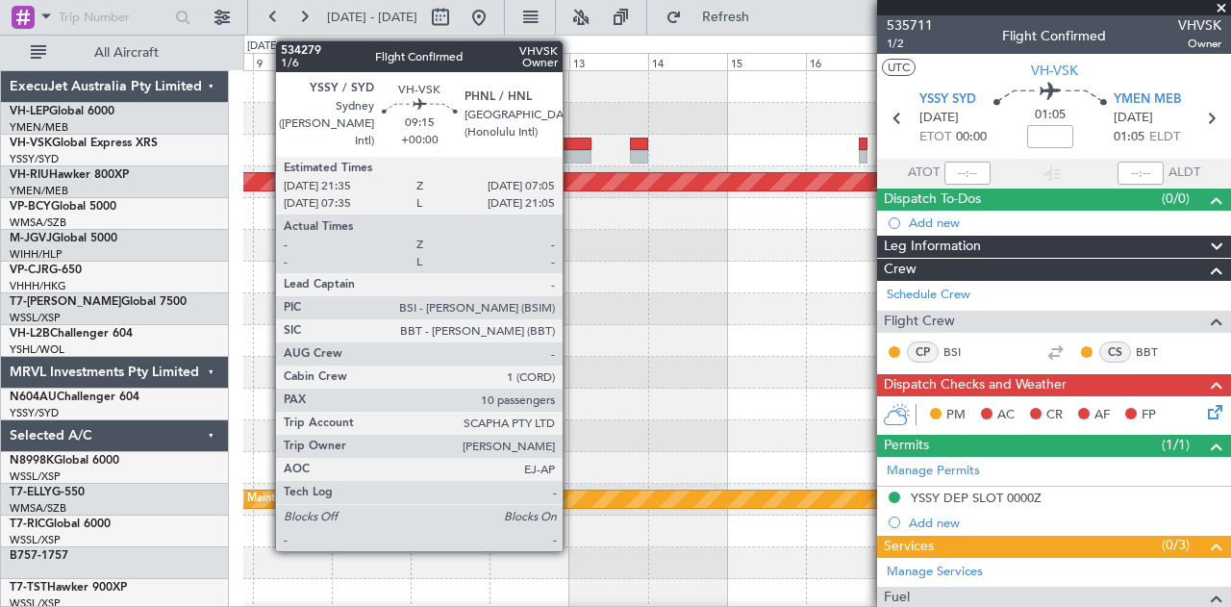
click at [572, 143] on div at bounding box center [576, 144] width 32 height 13
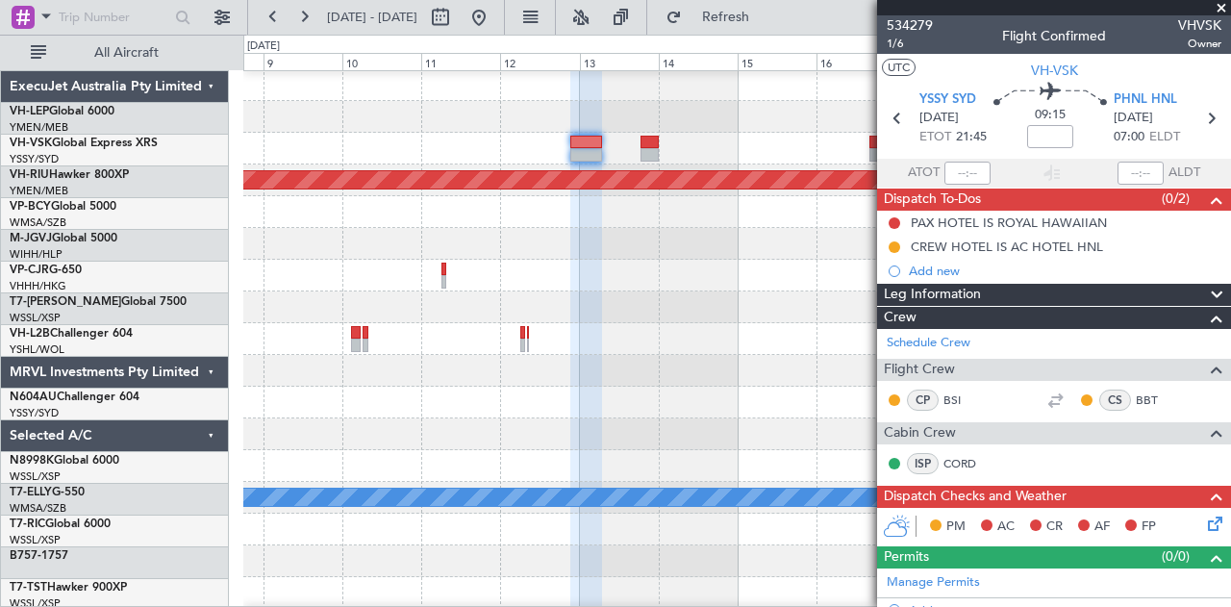
scroll to position [3, 0]
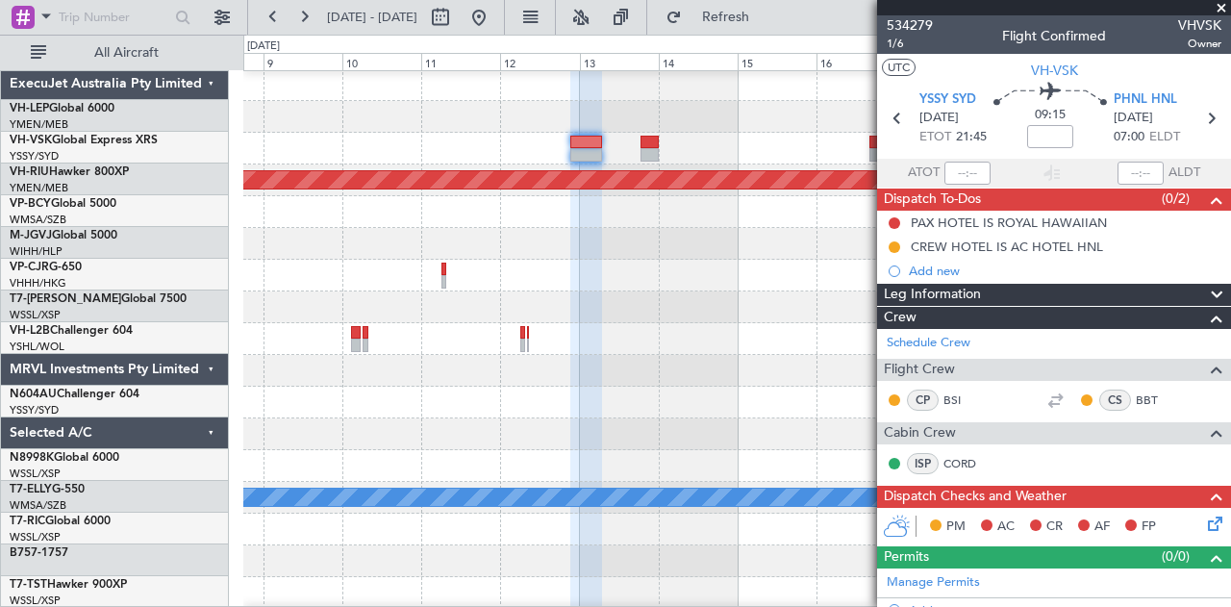
click at [533, 261] on div "Planned Maint [GEOGRAPHIC_DATA] ([GEOGRAPHIC_DATA] Intl)" at bounding box center [737, 276] width 988 height 32
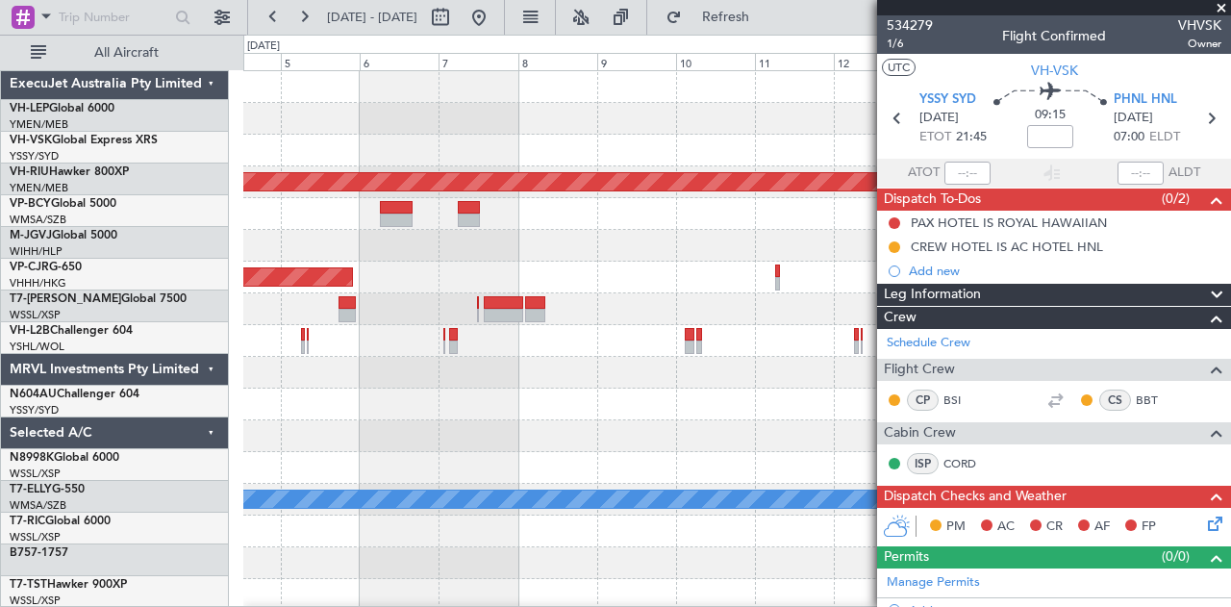
scroll to position [0, 0]
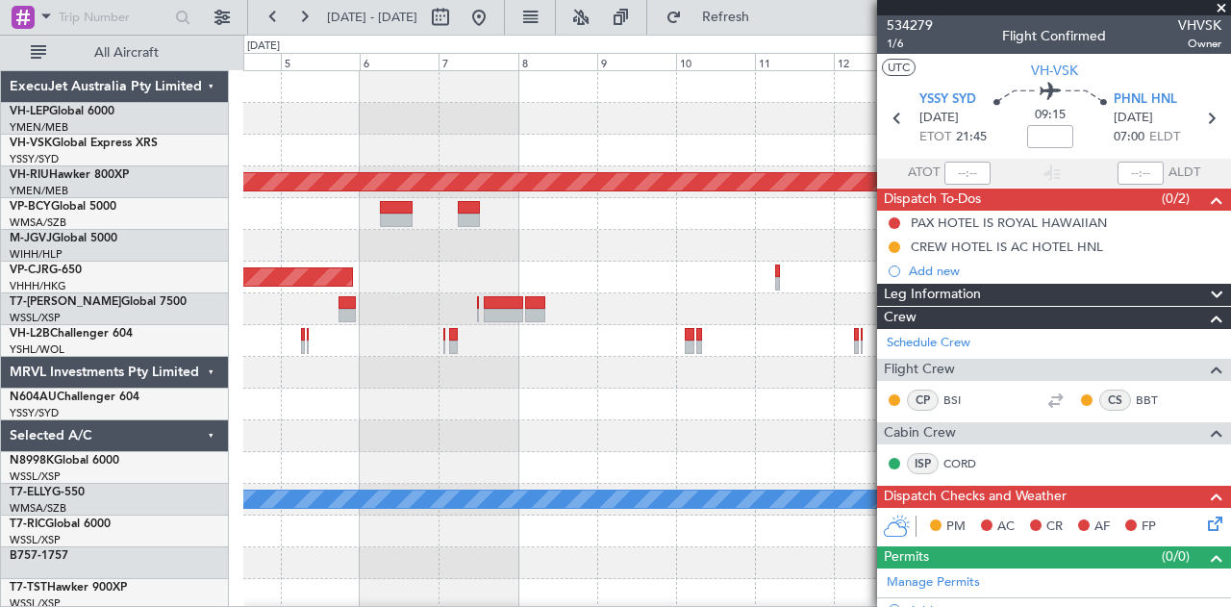
click at [610, 264] on div "Planned Maint [GEOGRAPHIC_DATA] ([GEOGRAPHIC_DATA]) Planned Maint [GEOGRAPHIC_D…" at bounding box center [737, 594] width 988 height 1047
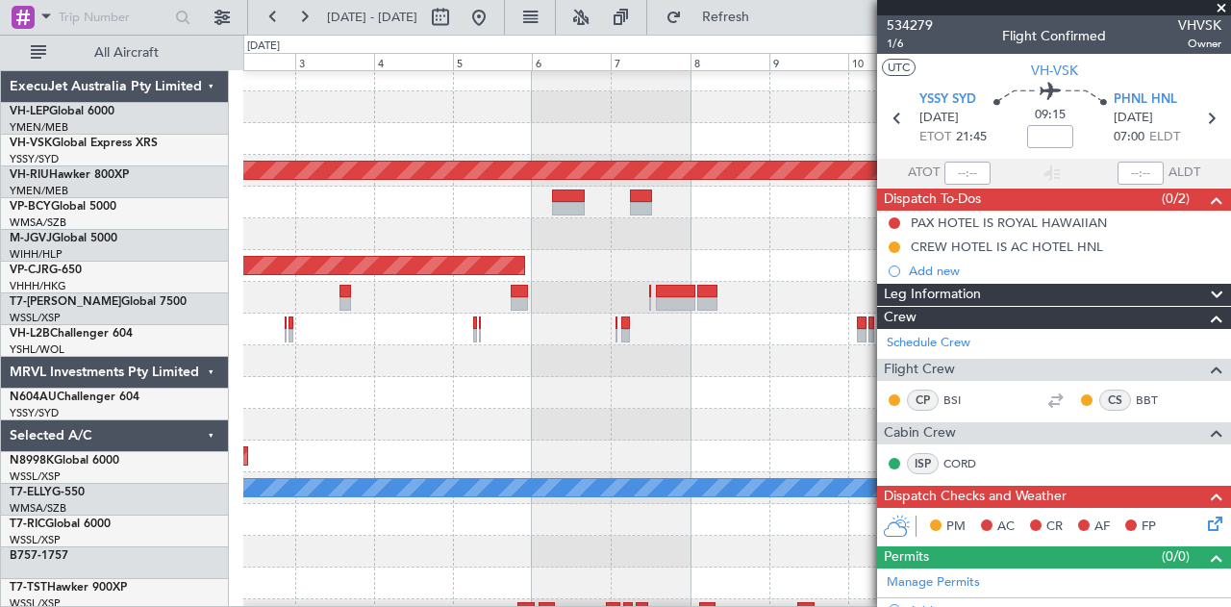
scroll to position [12, 0]
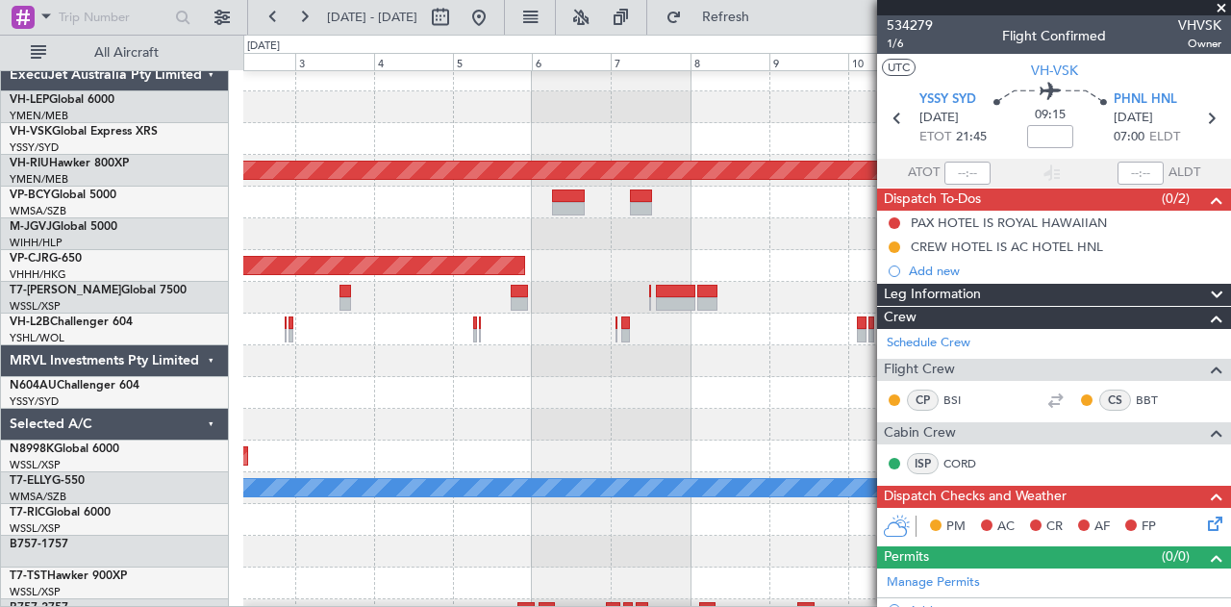
click at [582, 356] on div at bounding box center [737, 361] width 988 height 32
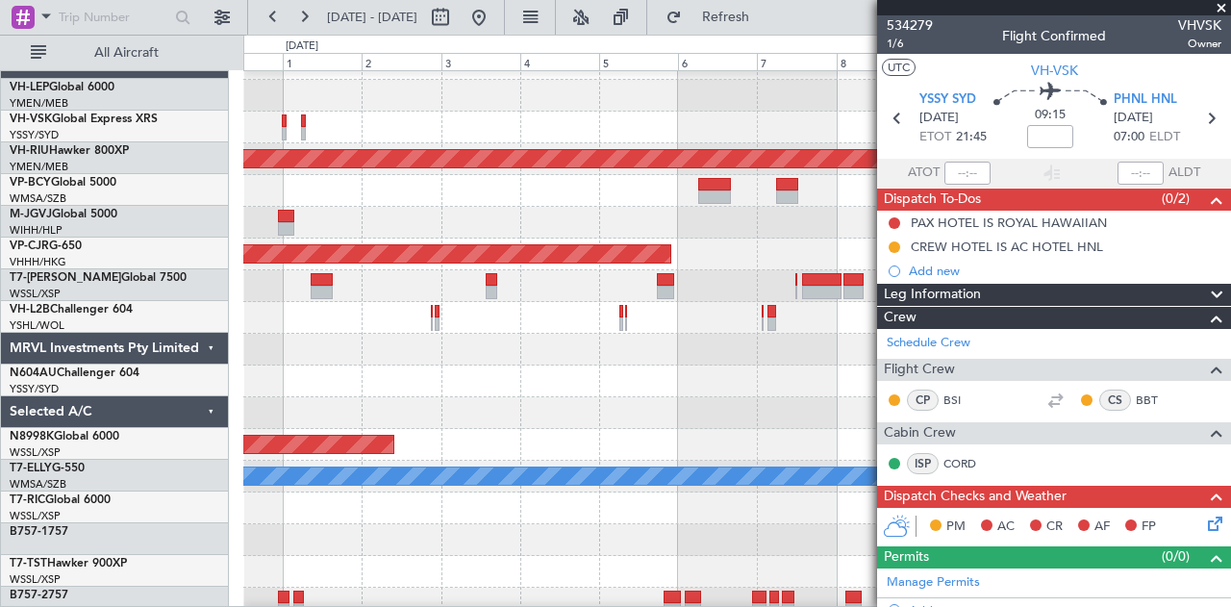
click at [642, 416] on div at bounding box center [737, 413] width 988 height 32
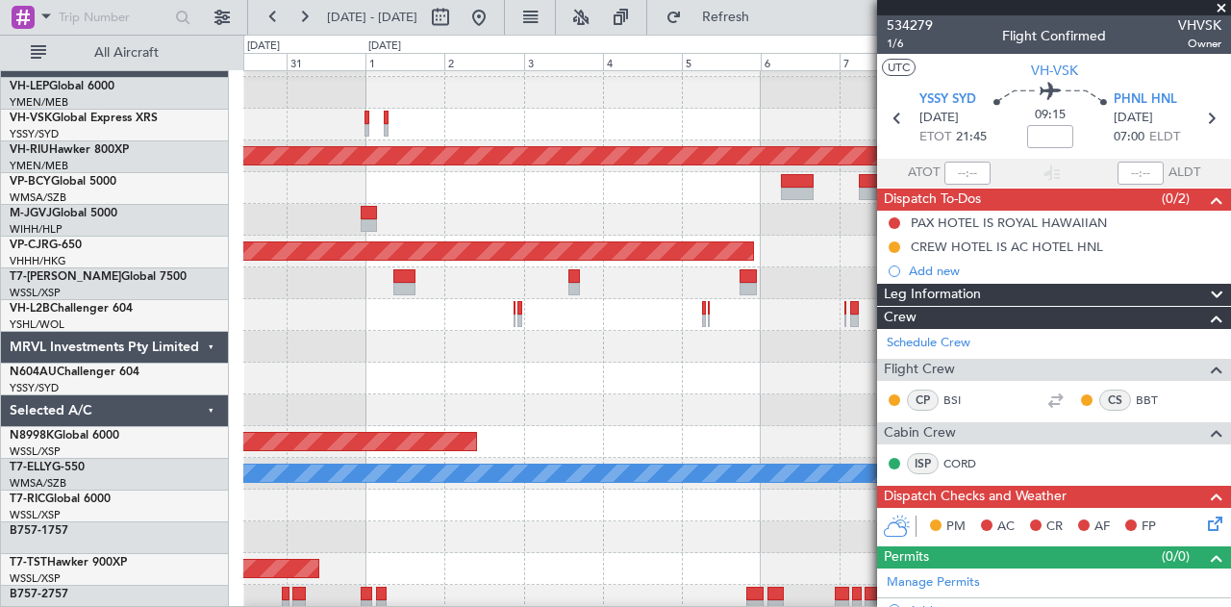
scroll to position [34, 0]
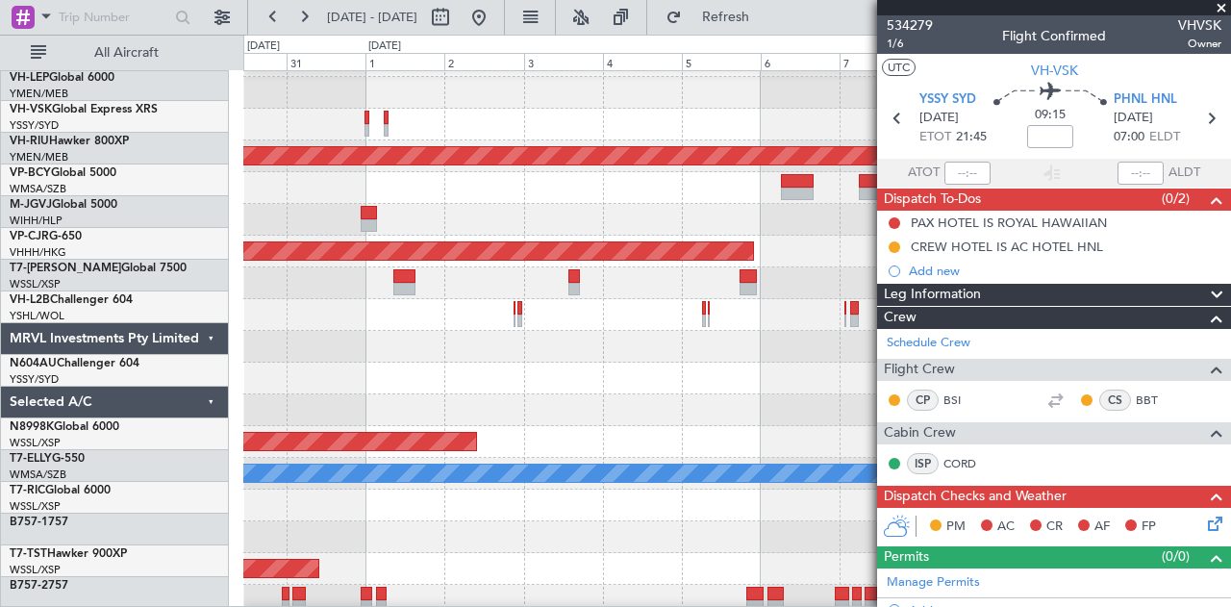
click at [817, 363] on div at bounding box center [737, 379] width 988 height 32
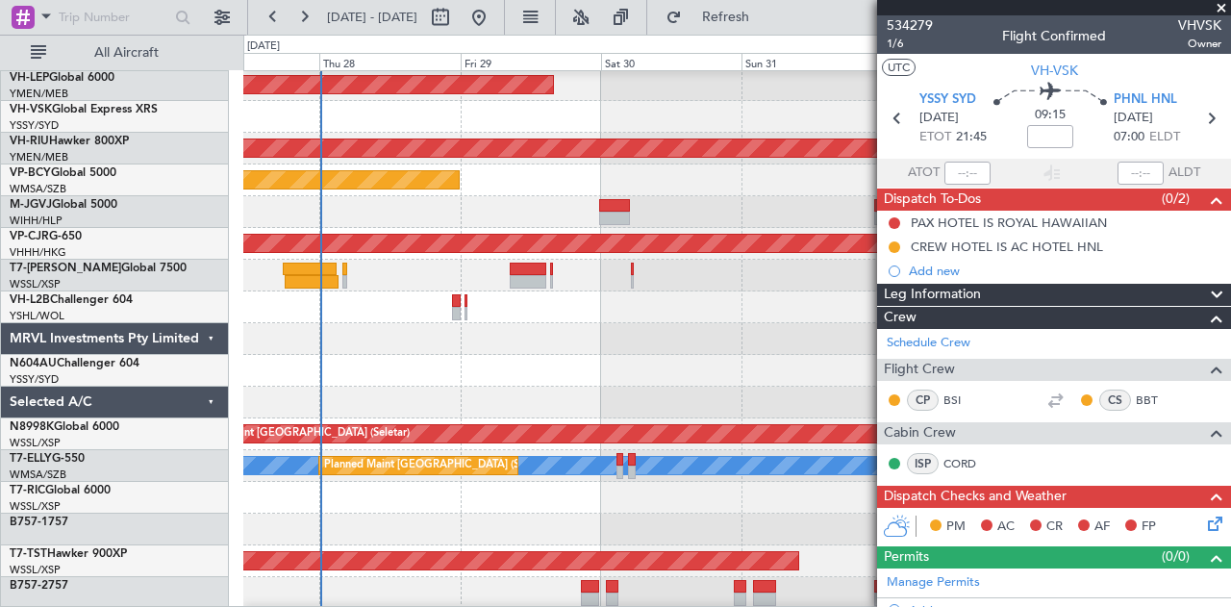
scroll to position [0, 0]
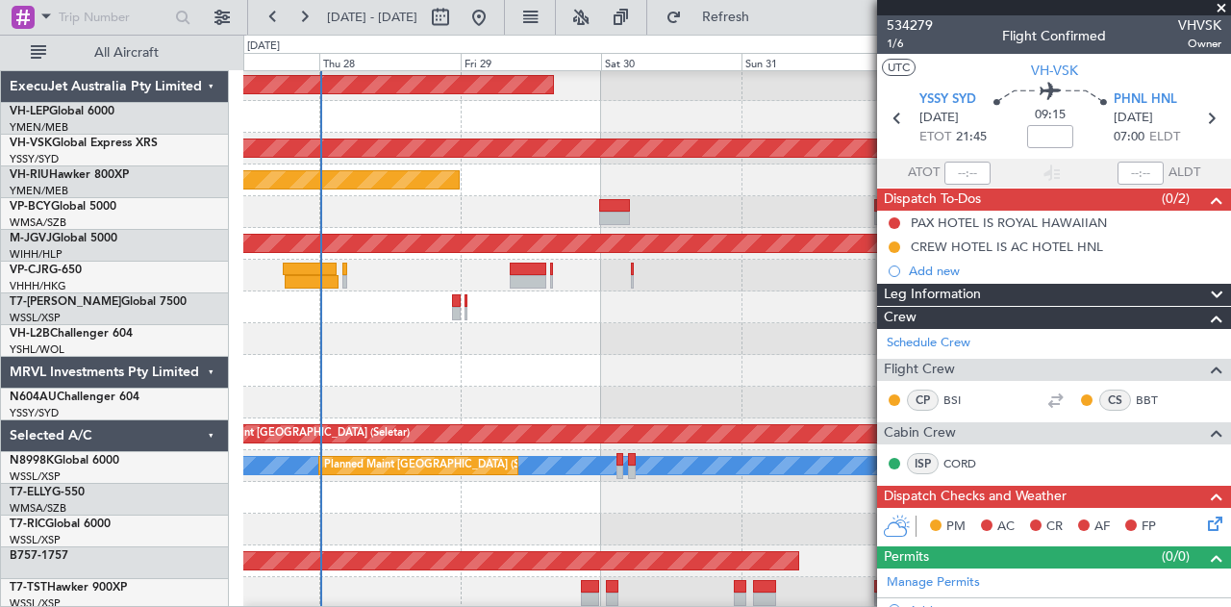
click at [394, 418] on div at bounding box center [737, 403] width 988 height 32
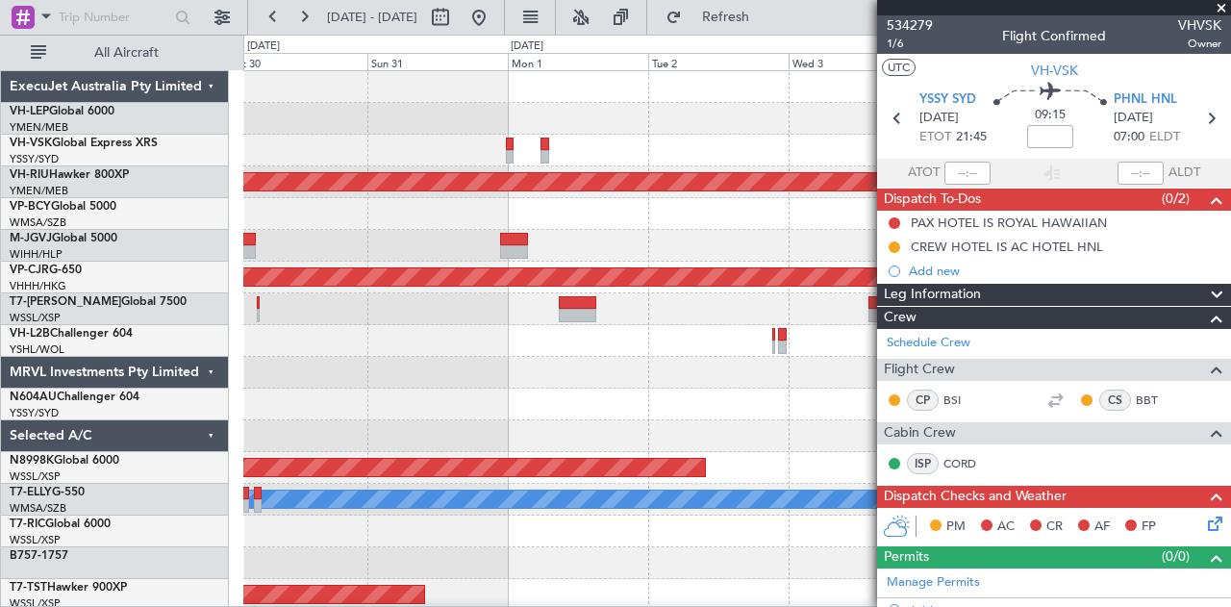
click at [431, 399] on div at bounding box center [737, 405] width 988 height 32
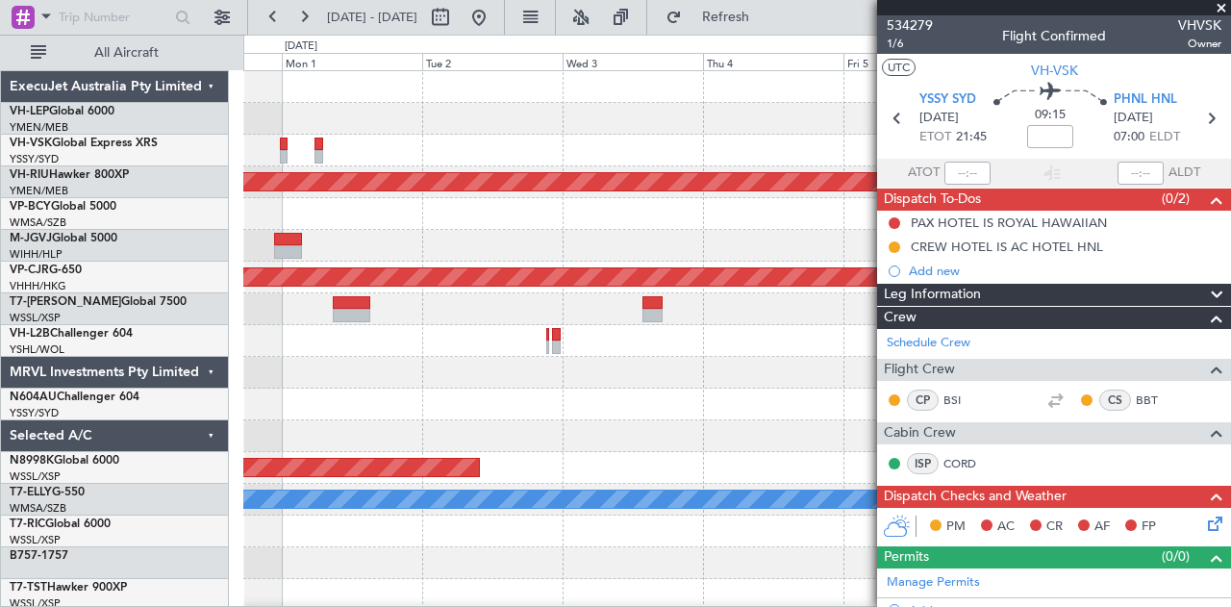
click at [381, 381] on div at bounding box center [737, 373] width 988 height 32
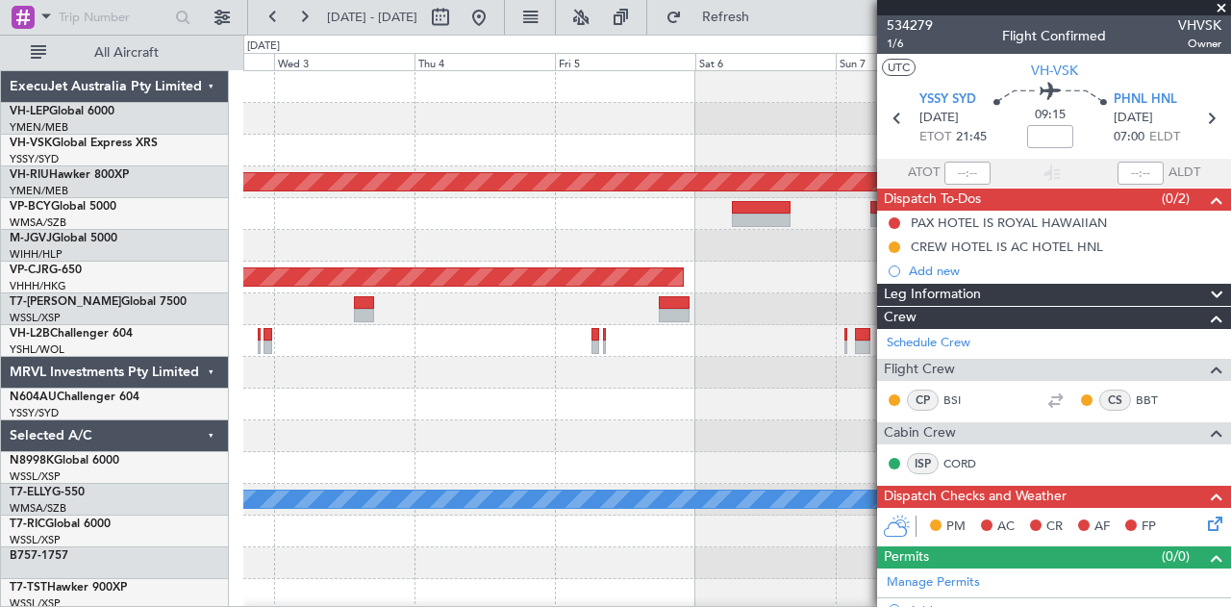
click at [661, 405] on div at bounding box center [737, 405] width 988 height 32
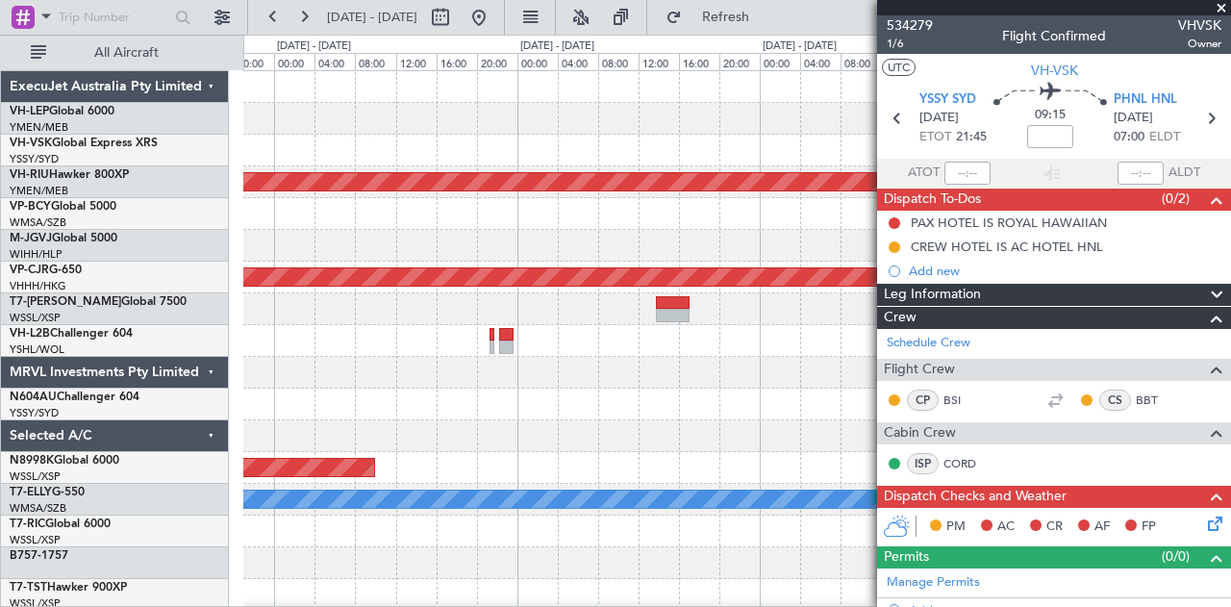
click at [210, 388] on div "Planned Maint [GEOGRAPHIC_DATA] ([GEOGRAPHIC_DATA]) CYVR 06:25 Z RJTT 16:15 Z -…" at bounding box center [615, 321] width 1231 height 572
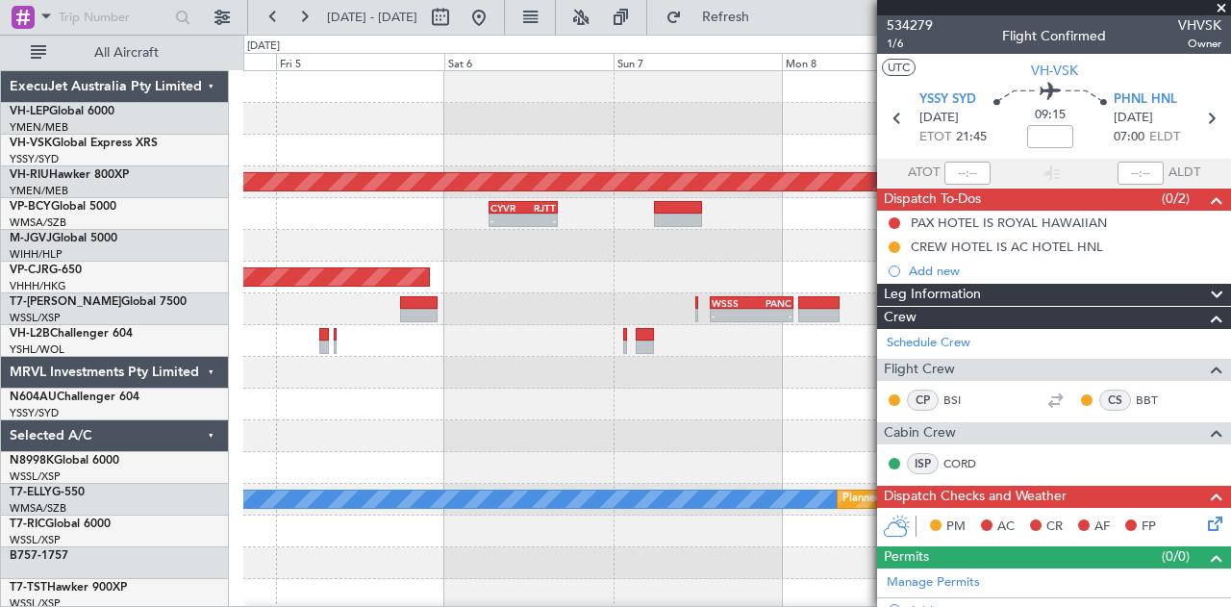
click at [206, 436] on div "Planned Maint [GEOGRAPHIC_DATA] ([GEOGRAPHIC_DATA]) CYVR 06:25 Z RJTT 16:15 Z -…" at bounding box center [615, 321] width 1231 height 572
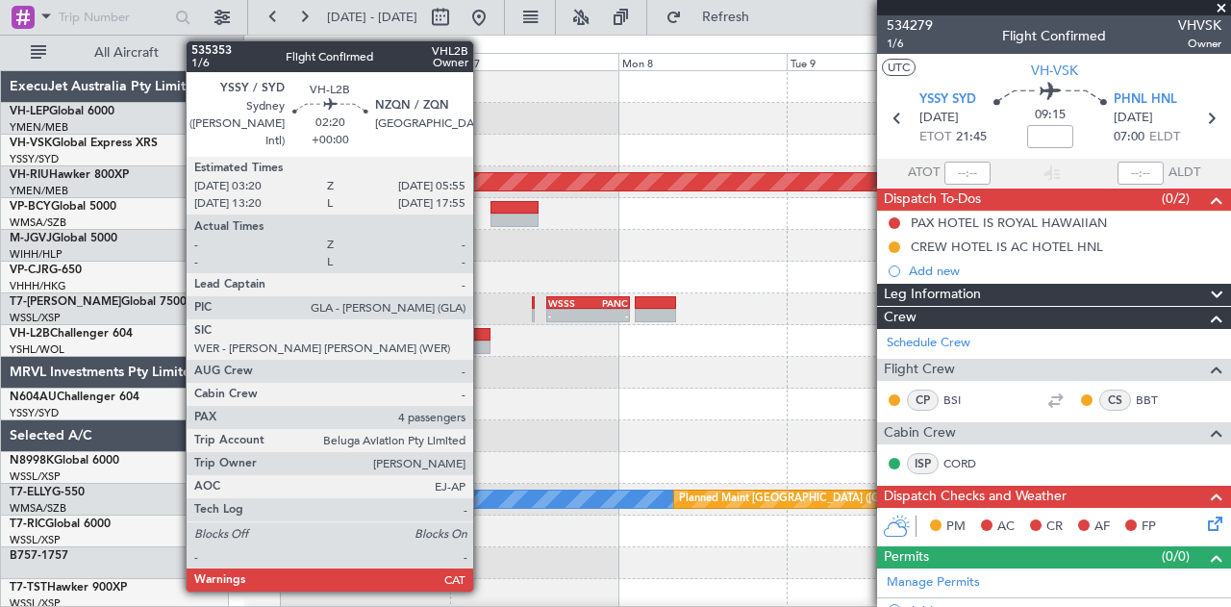
click at [483, 340] on div at bounding box center [481, 346] width 18 height 13
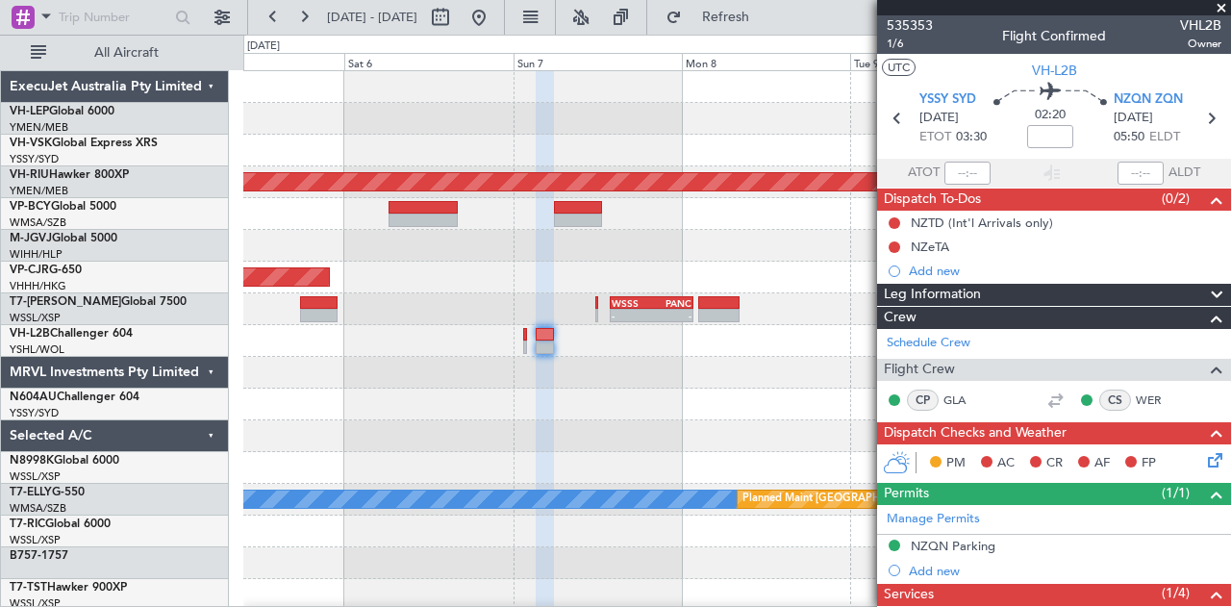
click at [722, 258] on div at bounding box center [737, 246] width 988 height 32
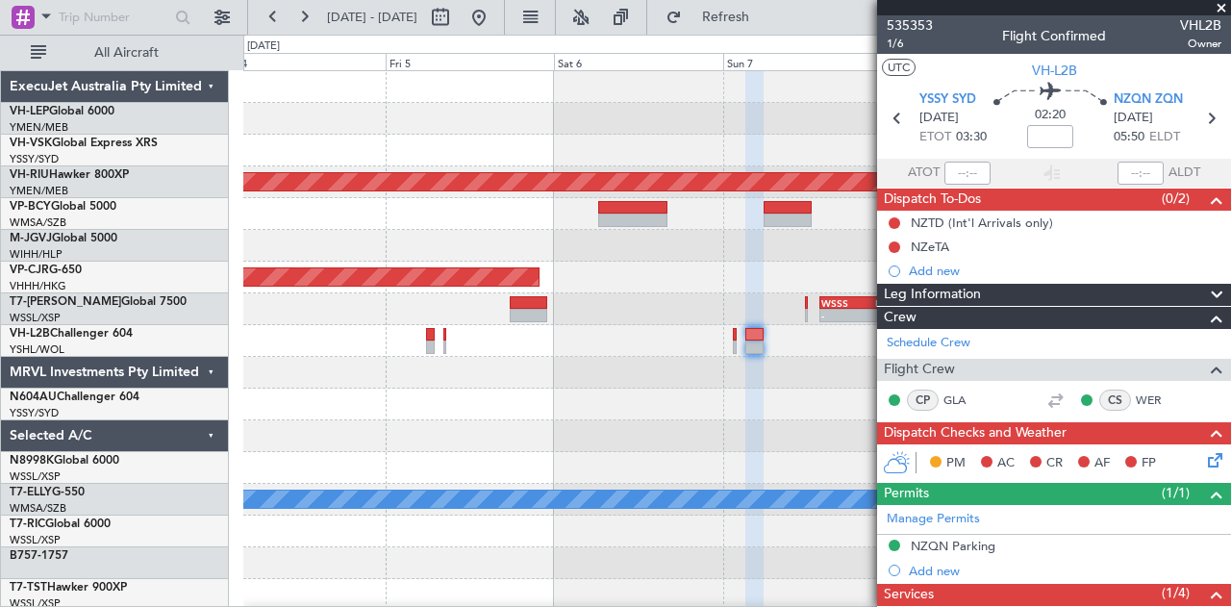
click at [657, 278] on div "Planned Maint [GEOGRAPHIC_DATA] ([GEOGRAPHIC_DATA] Intl)" at bounding box center [737, 278] width 988 height 32
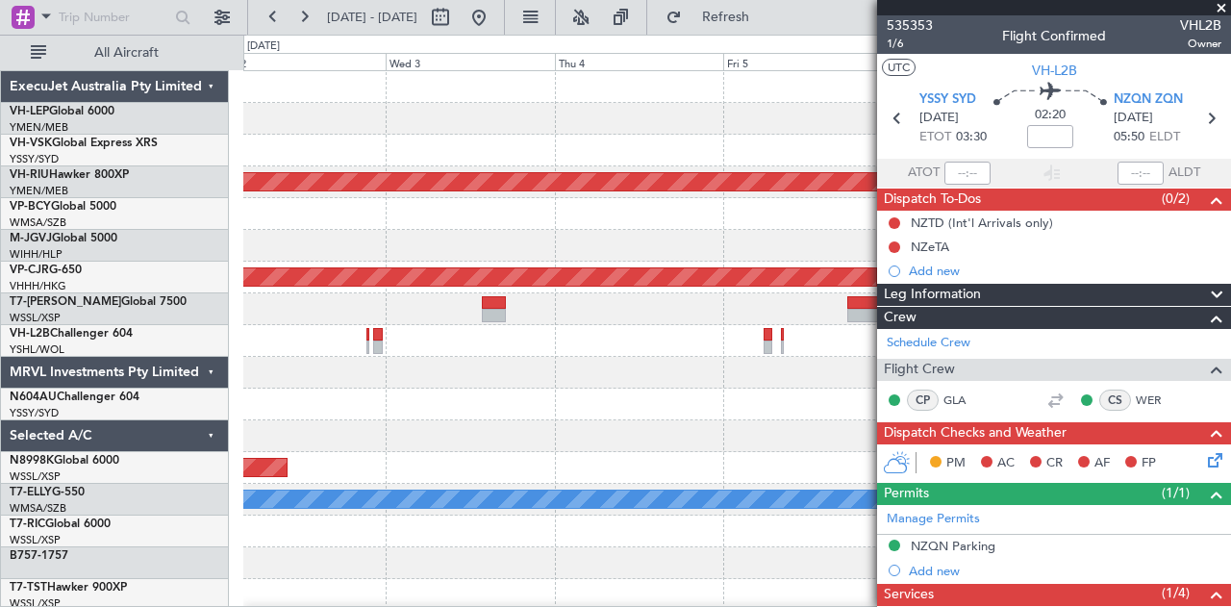
click at [625, 294] on div "Planned Maint [GEOGRAPHIC_DATA] ([GEOGRAPHIC_DATA]) Planned Maint [GEOGRAPHIC_D…" at bounding box center [737, 594] width 988 height 1047
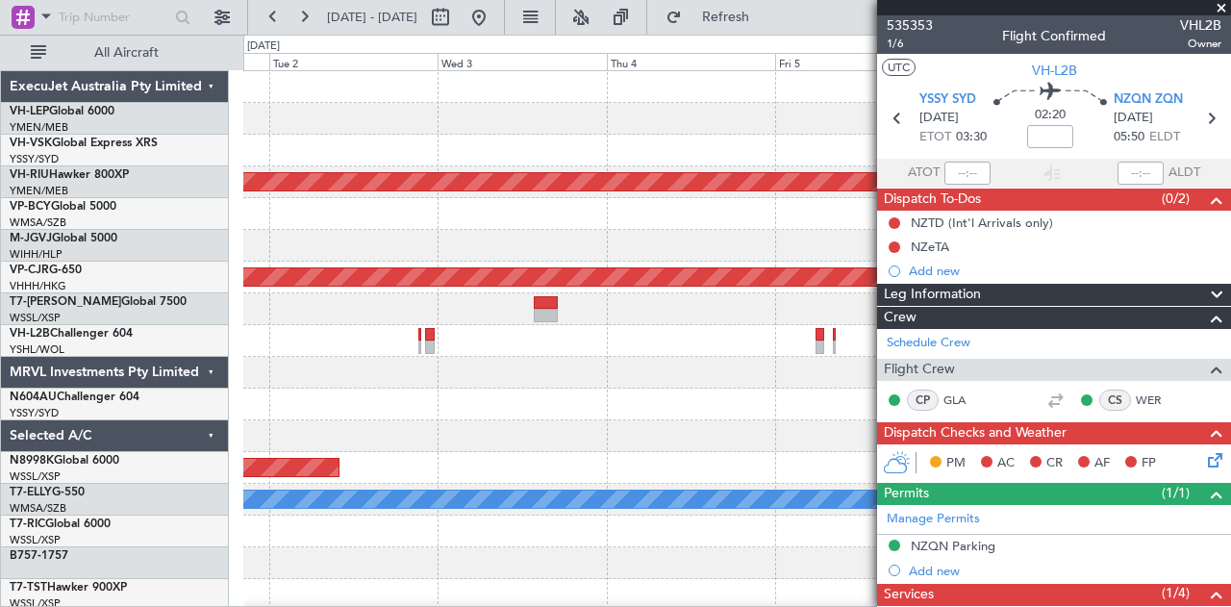
click at [409, 265] on div "Planned Maint [GEOGRAPHIC_DATA] ([GEOGRAPHIC_DATA] Intl)" at bounding box center [737, 278] width 988 height 32
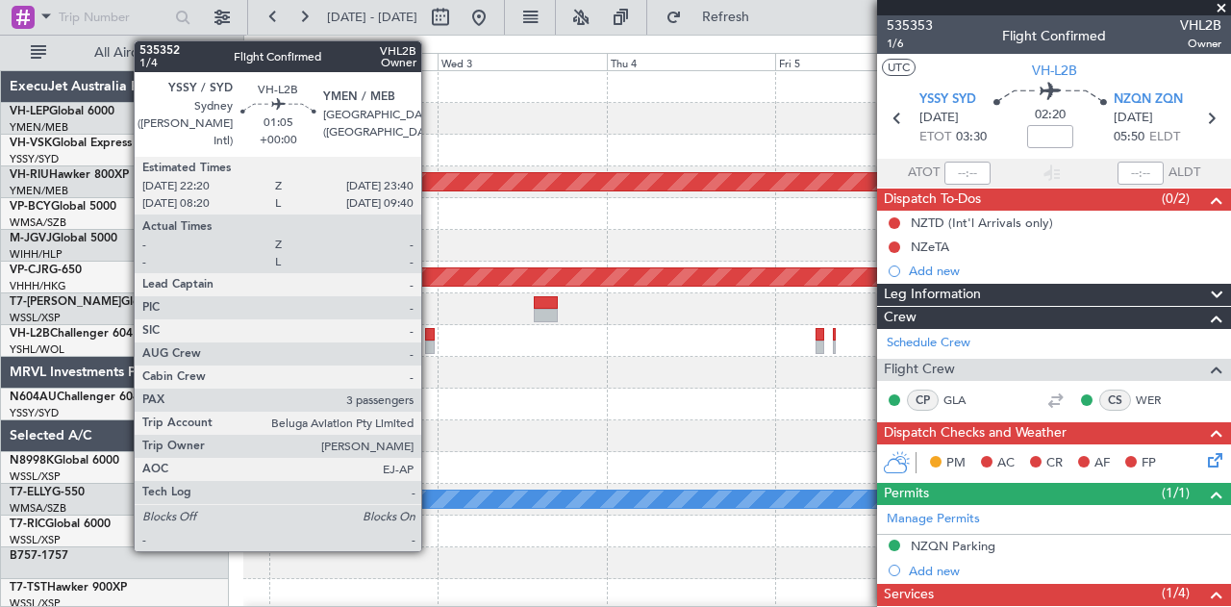
click at [431, 332] on div at bounding box center [430, 334] width 10 height 13
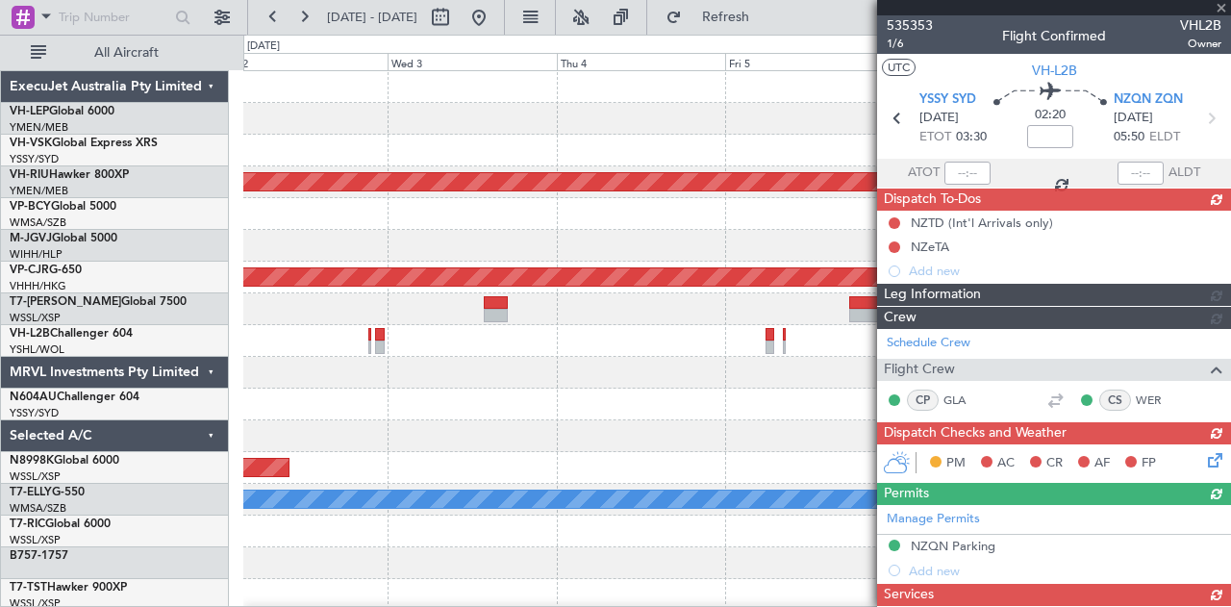
click at [416, 411] on div at bounding box center [737, 405] width 988 height 32
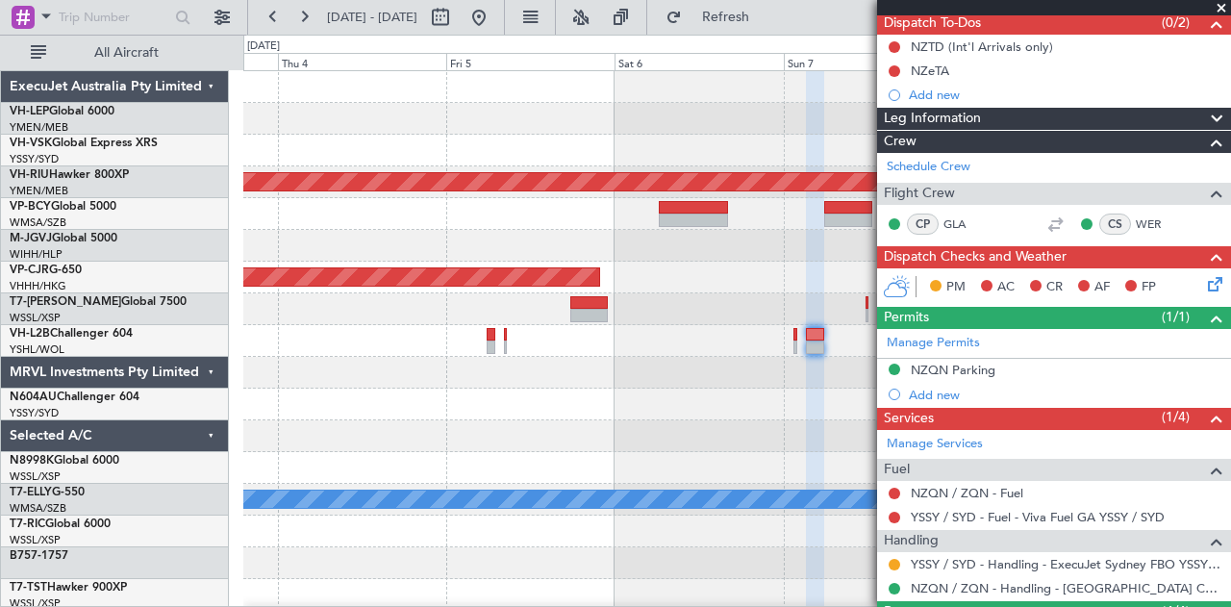
scroll to position [289, 0]
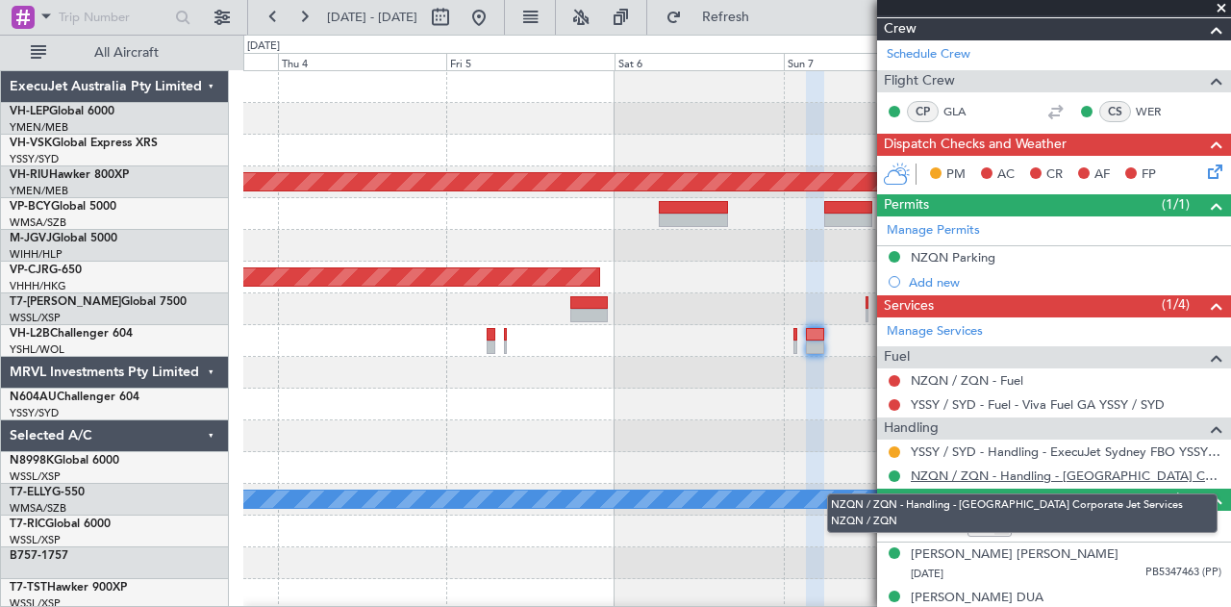
click at [1071, 469] on link "NZQN / ZQN - Handling - [GEOGRAPHIC_DATA] Corporate Jet Services NZQN / ZQN" at bounding box center [1066, 475] width 311 height 16
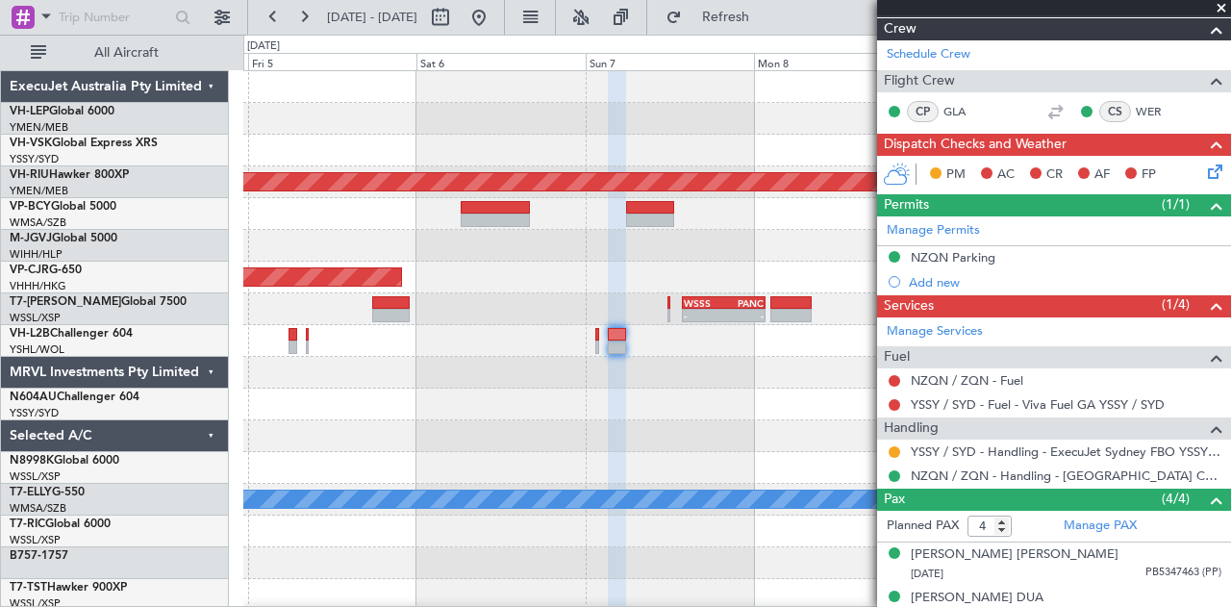
click at [119, 407] on div "Planned Maint [GEOGRAPHIC_DATA] ([GEOGRAPHIC_DATA]) Planned Maint [GEOGRAPHIC_D…" at bounding box center [615, 321] width 1231 height 572
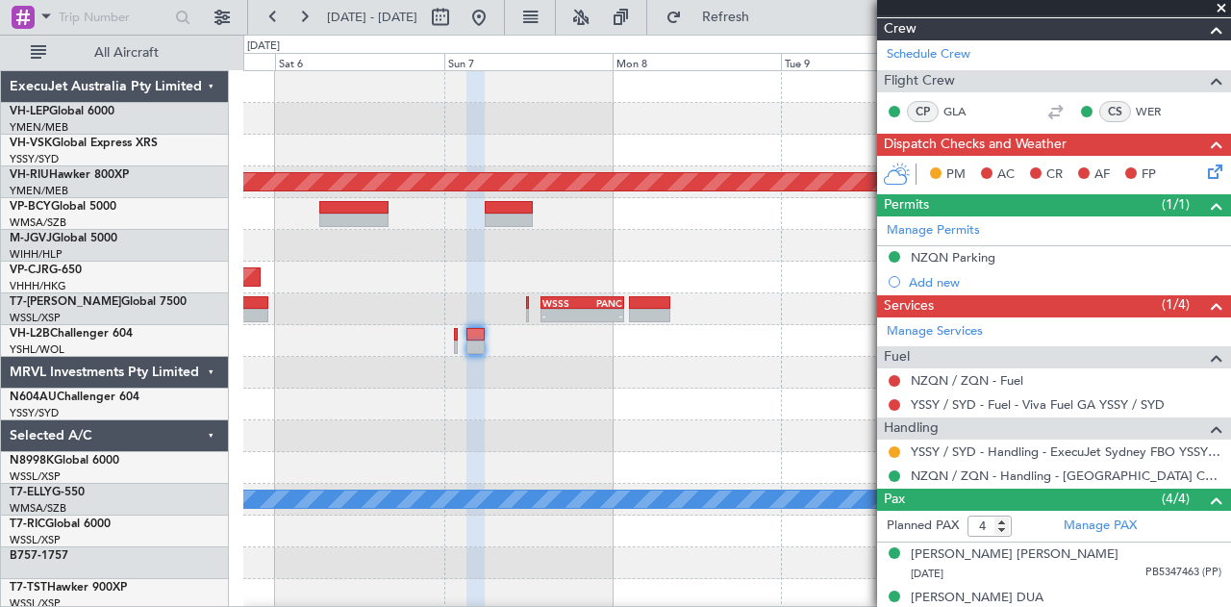
click at [525, 380] on div at bounding box center [737, 373] width 988 height 32
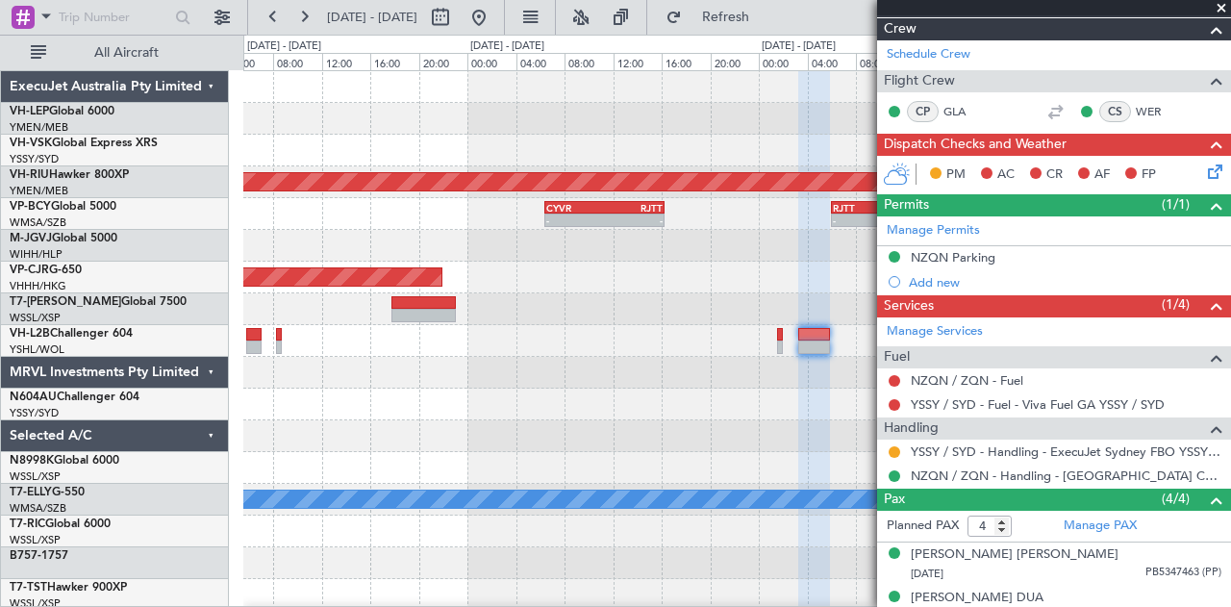
click at [723, 461] on div "Planned Maint [GEOGRAPHIC_DATA] ([GEOGRAPHIC_DATA]) - - RJTT 06:00 Z WMSA 12:40…" at bounding box center [737, 594] width 988 height 1047
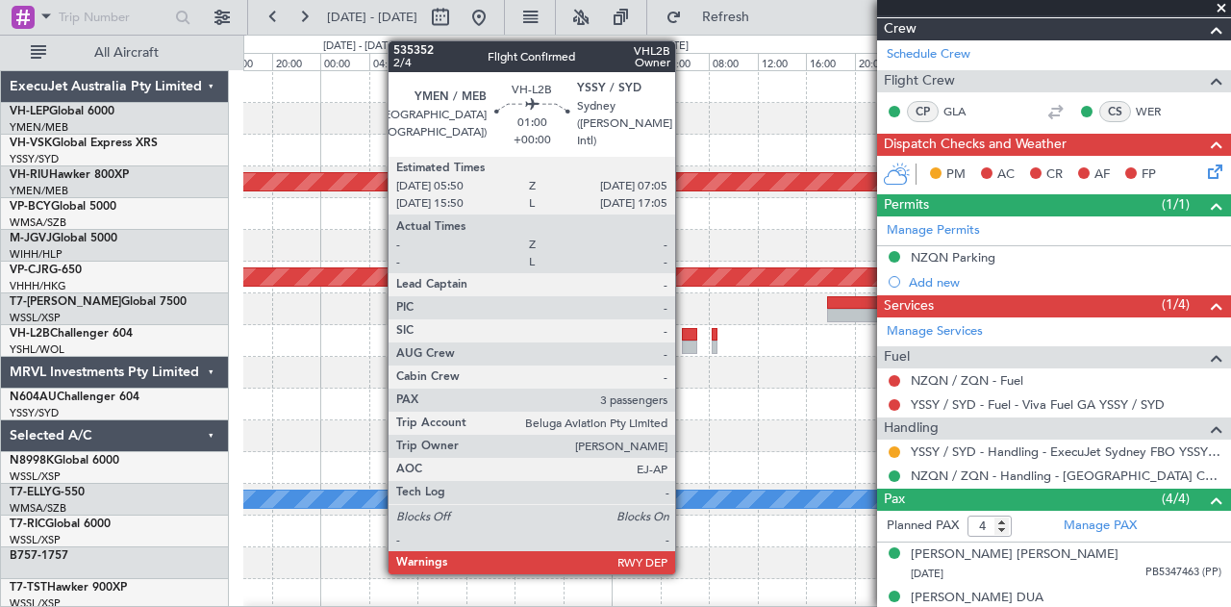
click at [685, 330] on div at bounding box center [689, 334] width 15 height 13
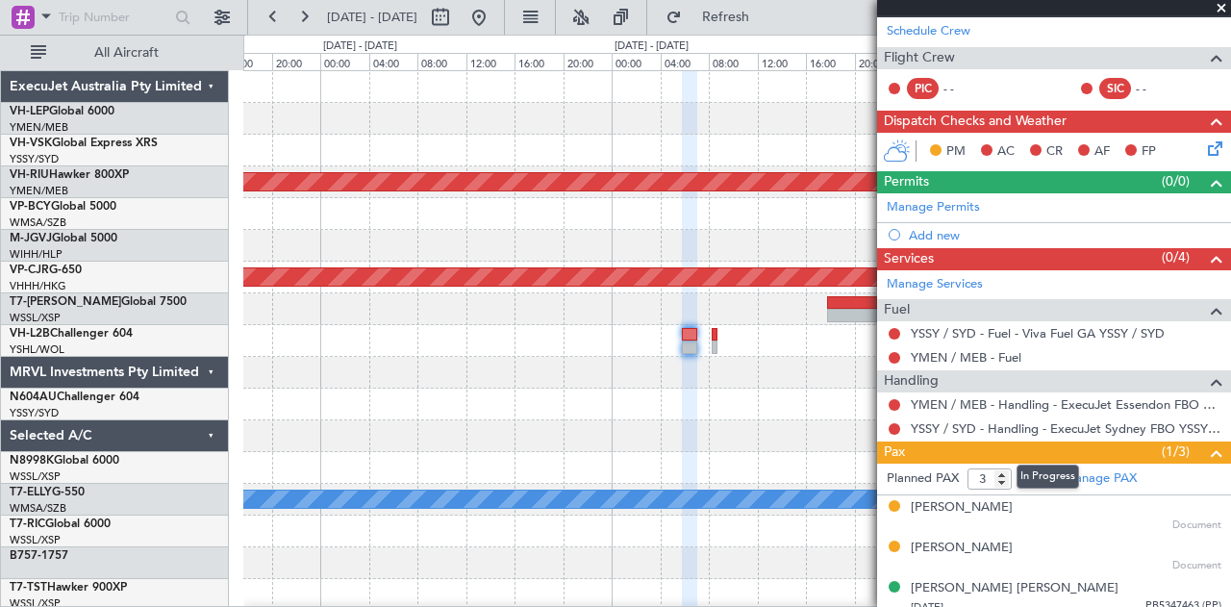
scroll to position [271, 0]
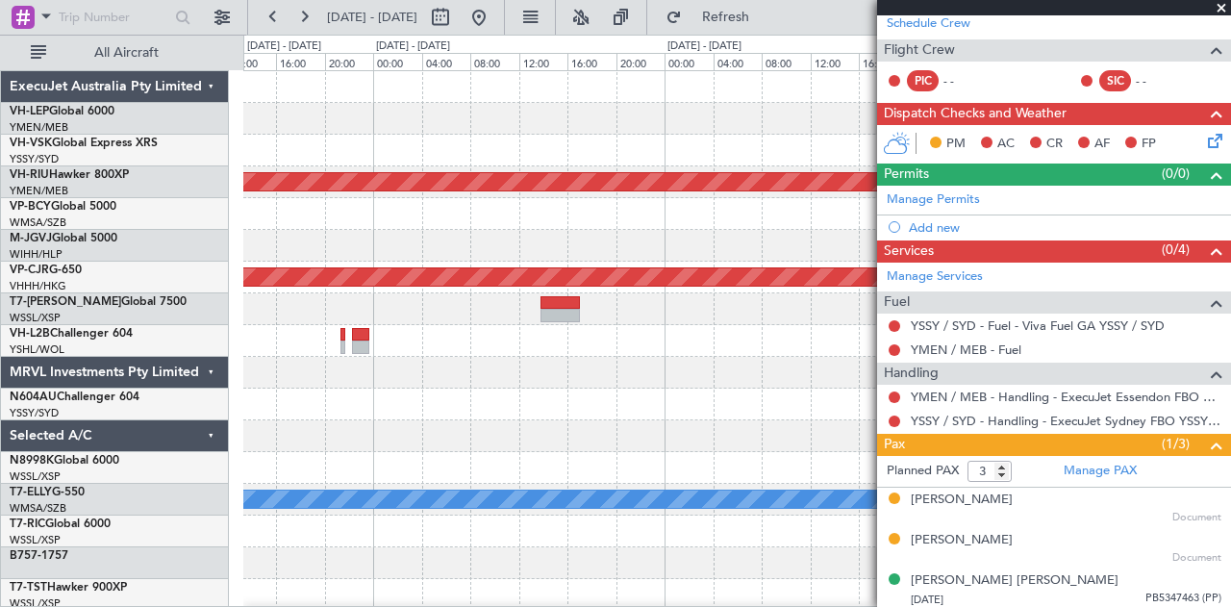
click at [708, 414] on div "Planned Maint [GEOGRAPHIC_DATA] ([GEOGRAPHIC_DATA]) CYVR 06:25 Z RJTT 16:15 Z -…" at bounding box center [737, 594] width 988 height 1047
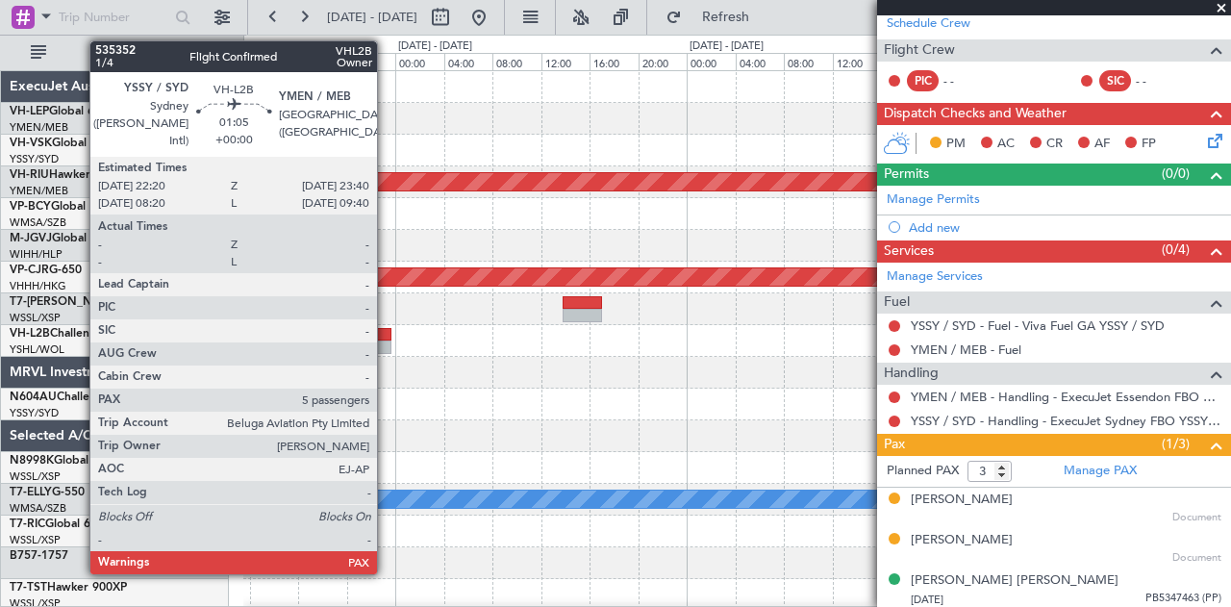
click at [386, 343] on div at bounding box center [382, 346] width 16 height 13
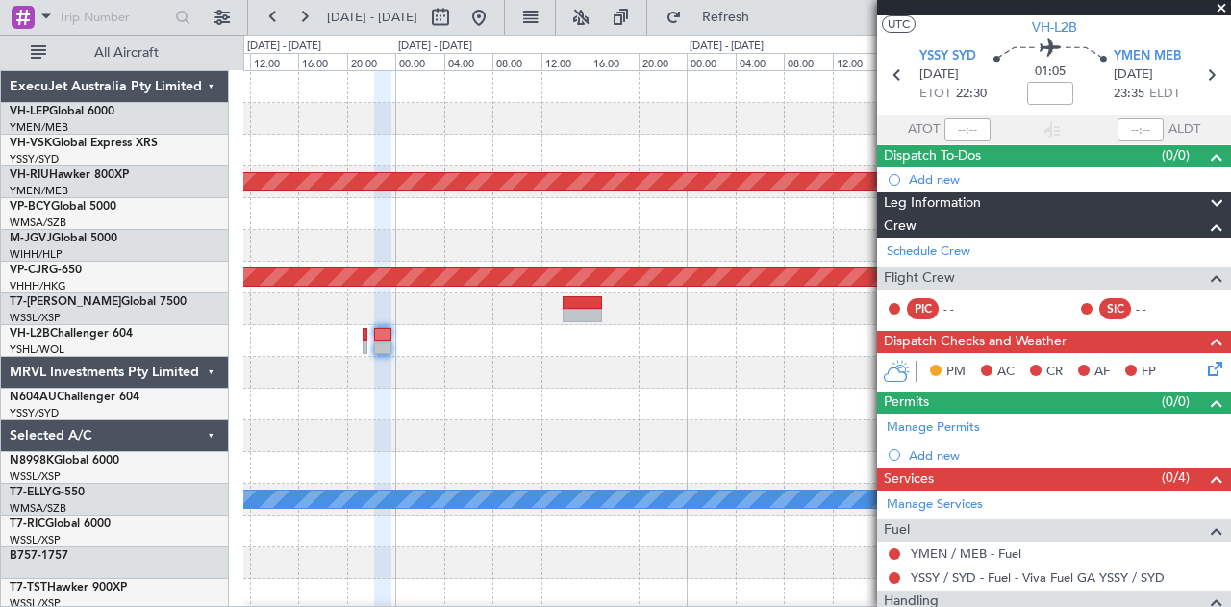
scroll to position [0, 0]
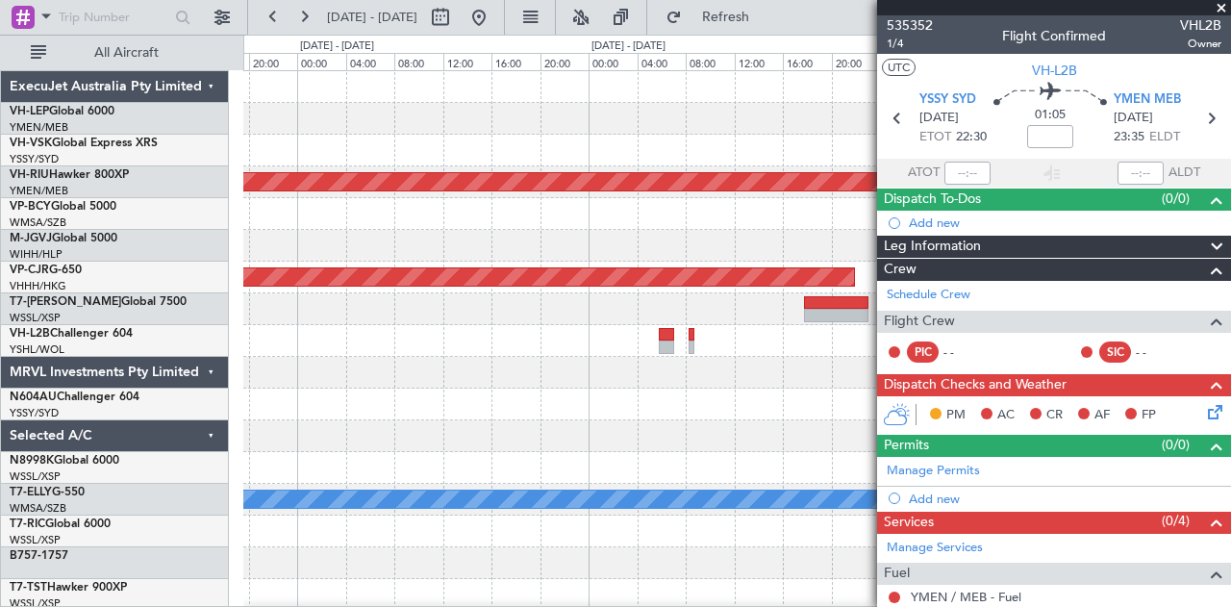
click at [376, 419] on div "Planned Maint [GEOGRAPHIC_DATA] ([GEOGRAPHIC_DATA]) CYVR 06:25 Z RJTT 16:15 Z -…" at bounding box center [737, 594] width 988 height 1047
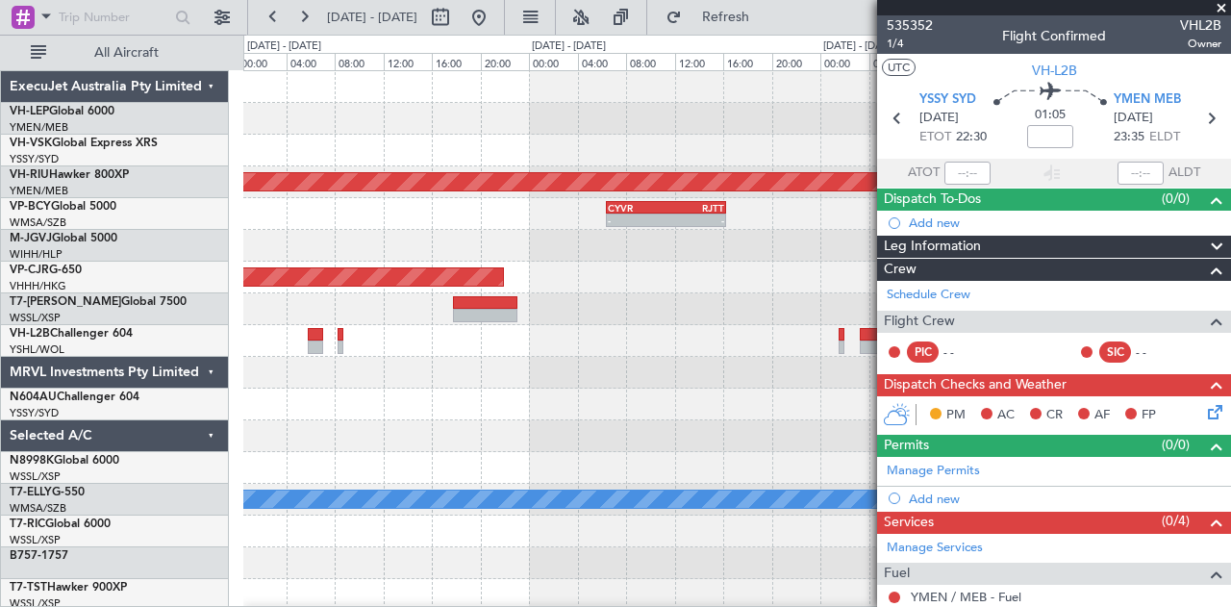
scroll to position [7, 0]
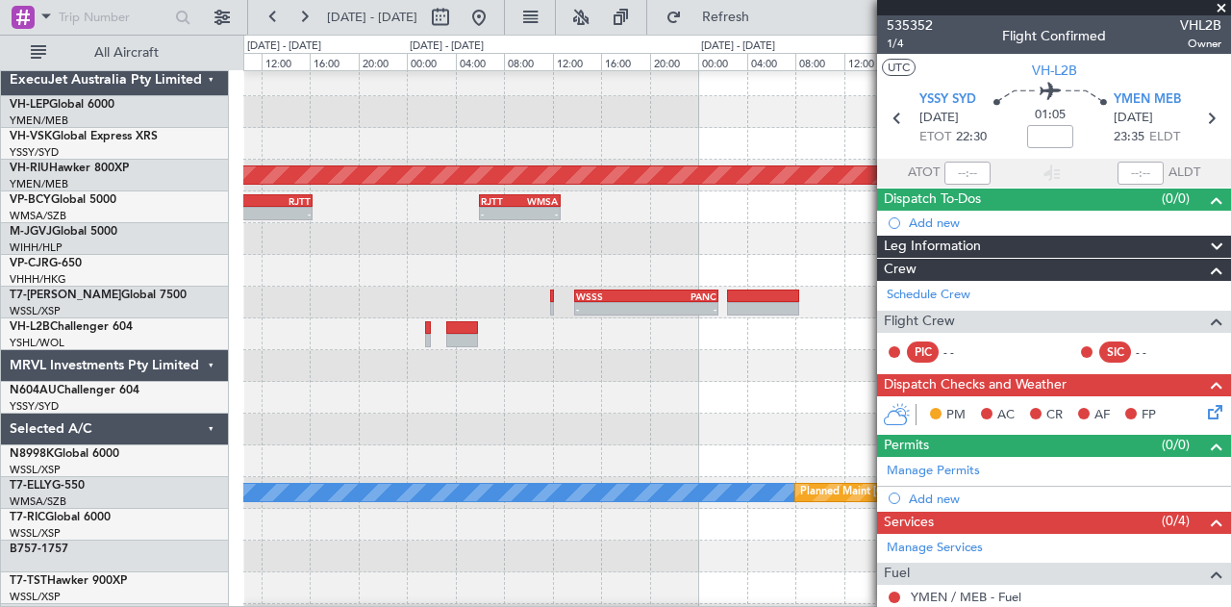
click at [20, 376] on div "Planned Maint [GEOGRAPHIC_DATA] ([GEOGRAPHIC_DATA]) CYVR 06:25 Z RJTT 16:15 Z -…" at bounding box center [615, 321] width 1231 height 572
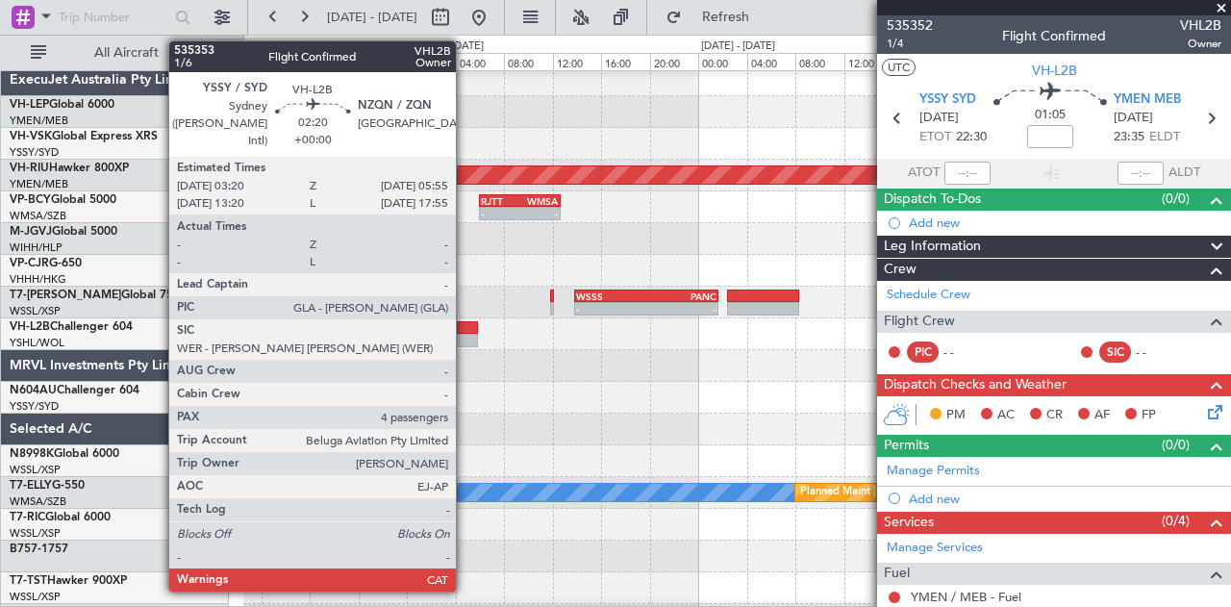
click at [466, 338] on div at bounding box center [462, 340] width 32 height 13
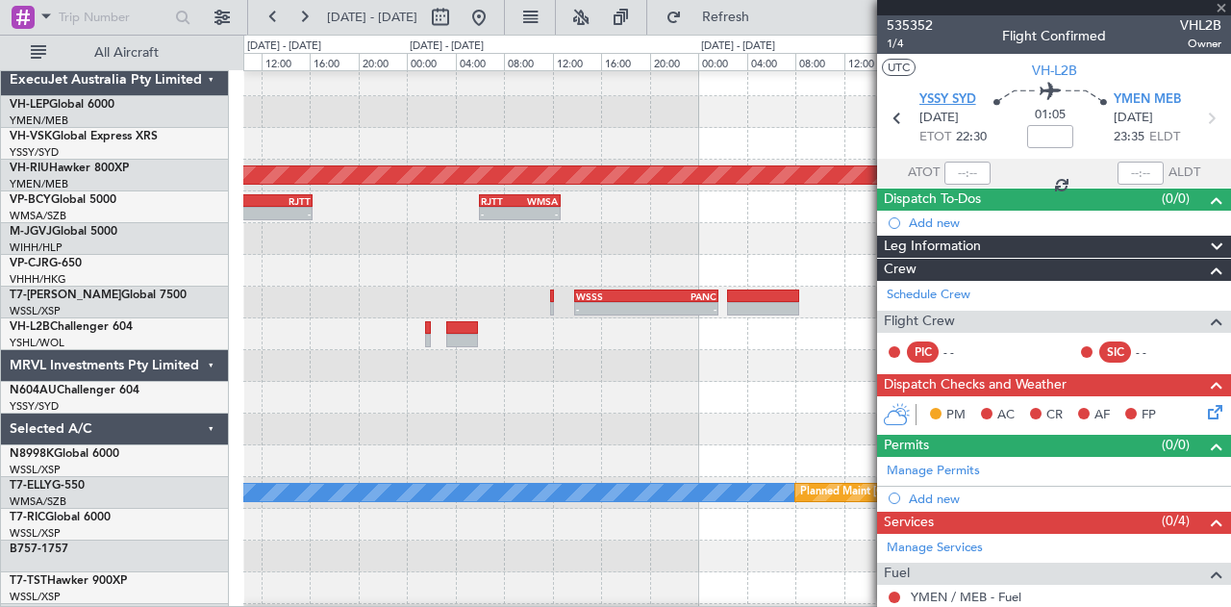
type input "4"
